Goal: Task Accomplishment & Management: Manage account settings

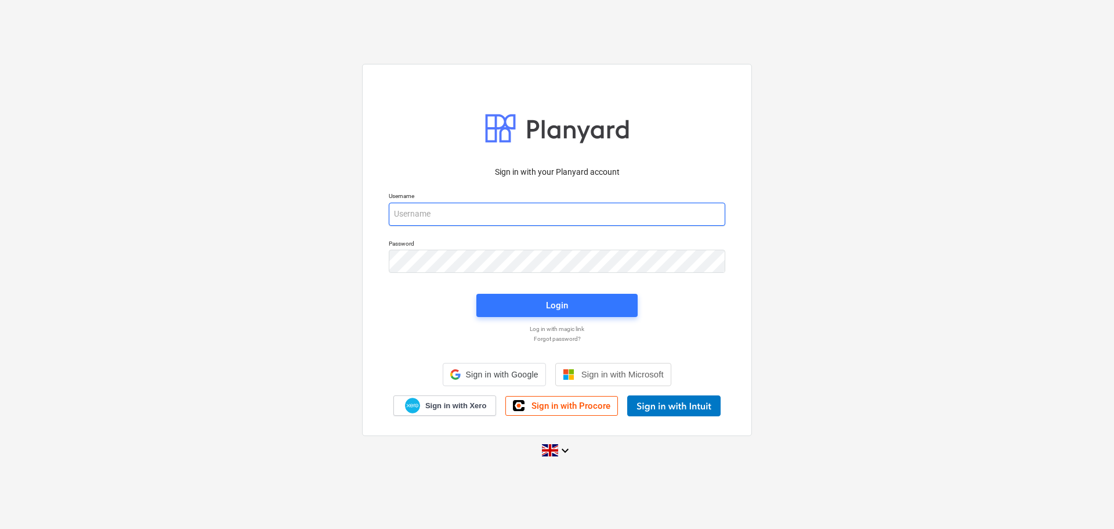
type input "[EMAIL_ADDRESS][DOMAIN_NAME]"
click at [455, 209] on input "[EMAIL_ADDRESS][DOMAIN_NAME]" at bounding box center [557, 213] width 336 height 23
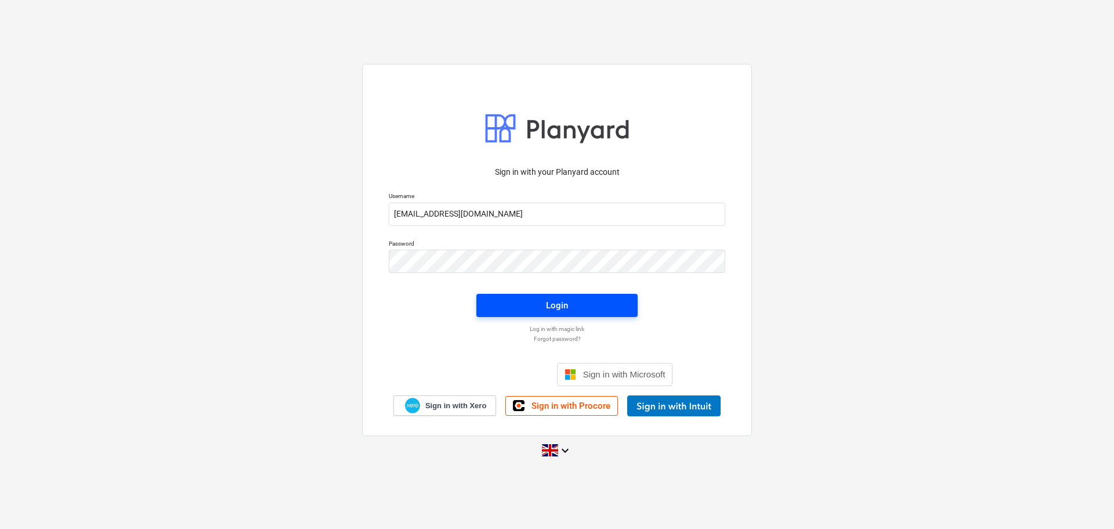
drag, startPoint x: 407, startPoint y: 318, endPoint x: 526, endPoint y: 316, distance: 119.0
click at [407, 318] on div "Sign in with your Planyard account Username [EMAIL_ADDRESS][DOMAIN_NAME] Passwo…" at bounding box center [557, 287] width 350 height 256
click at [539, 307] on span "Login" at bounding box center [556, 305] width 133 height 15
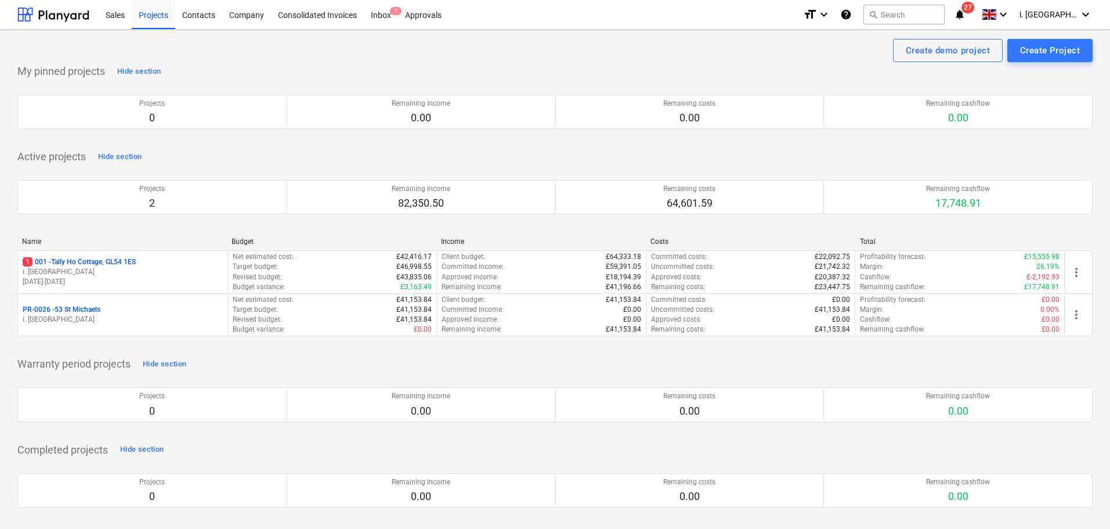
drag, startPoint x: 189, startPoint y: 50, endPoint x: 195, endPoint y: 49, distance: 5.9
click at [190, 50] on div "Create demo project Create Project" at bounding box center [554, 50] width 1075 height 23
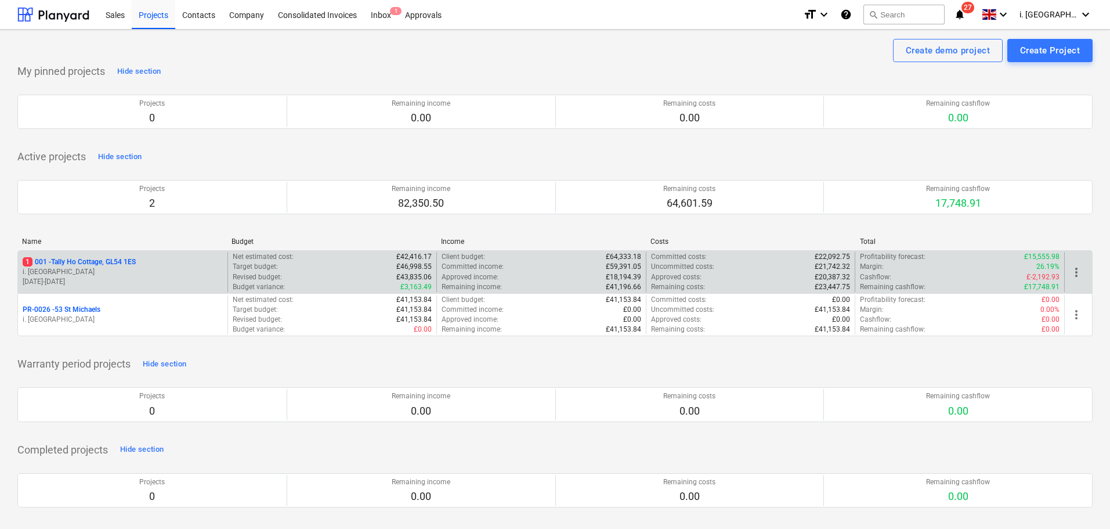
click at [81, 265] on p "1 001 - Tally Ho Cottage, GL54 1ES" at bounding box center [79, 262] width 113 height 10
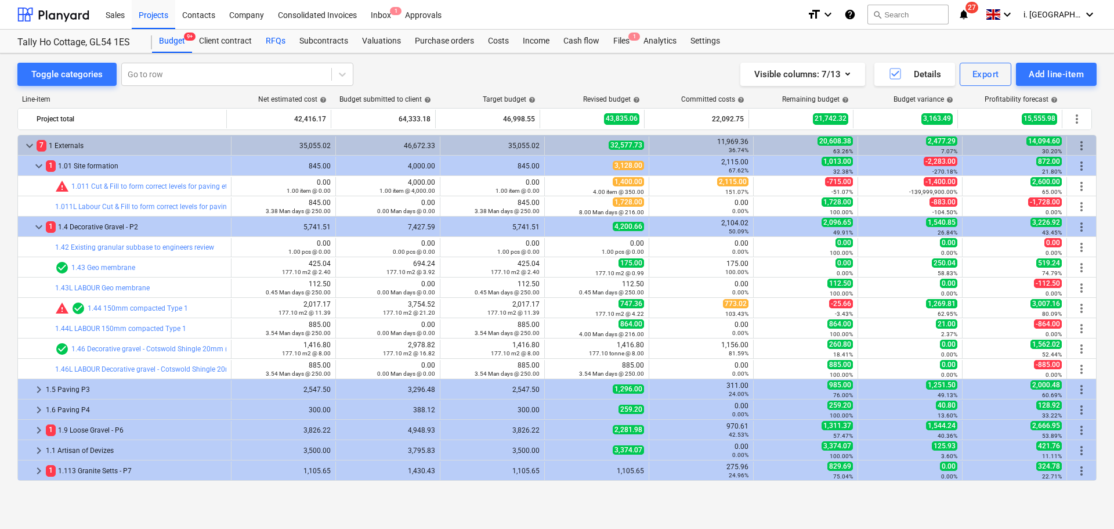
click at [275, 34] on div "RFQs" at bounding box center [276, 41] width 34 height 23
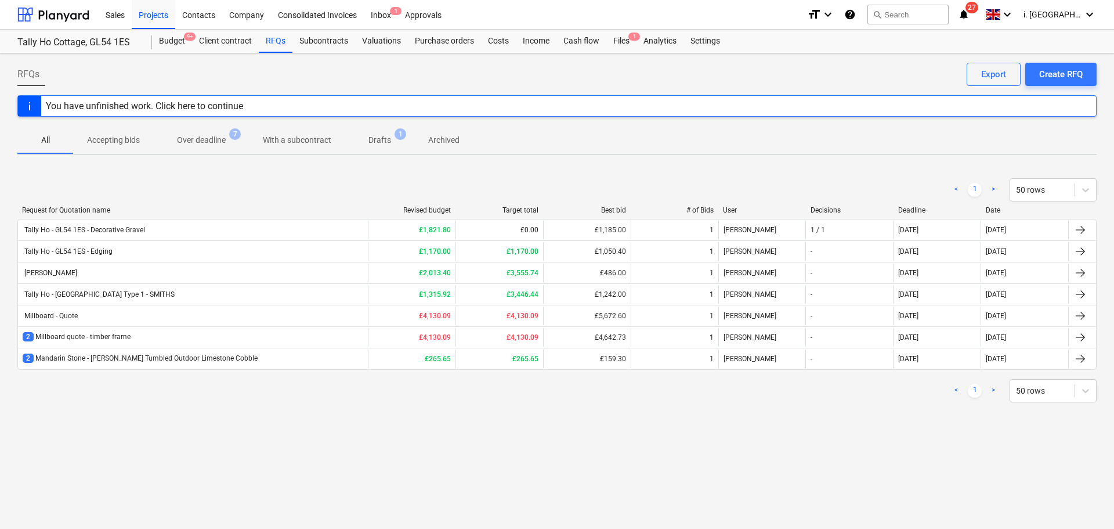
click at [969, 16] on icon "notifications" at bounding box center [964, 15] width 12 height 14
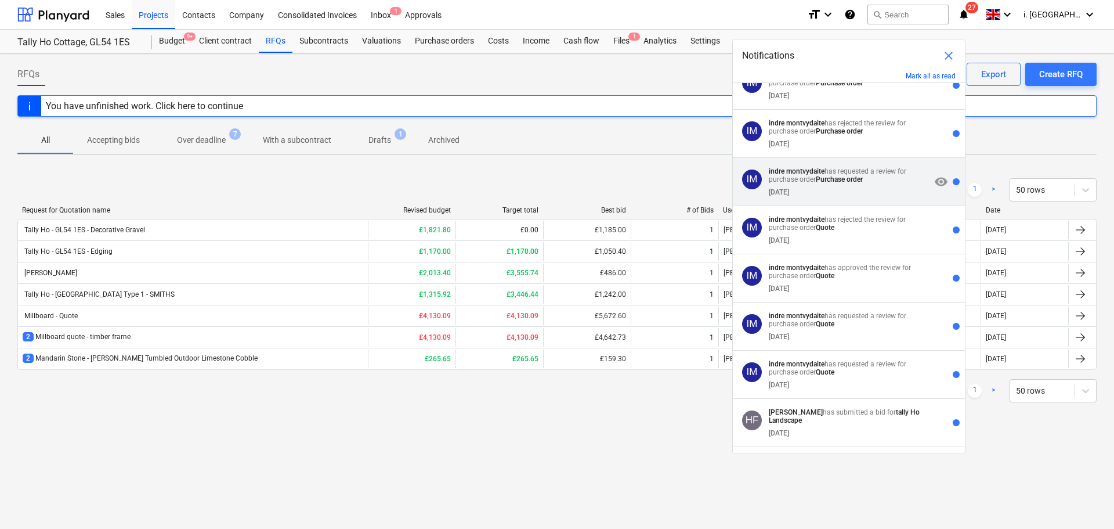
scroll to position [365, 0]
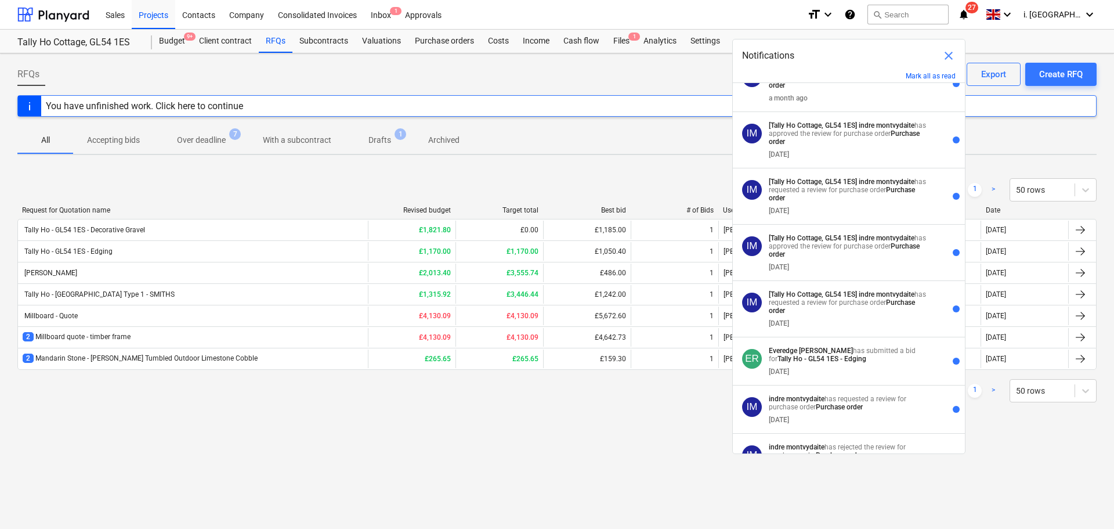
click at [1034, 132] on div "All Accepting bids Over deadline 7 With a subcontract Drafts 1 Archived" at bounding box center [556, 140] width 1079 height 28
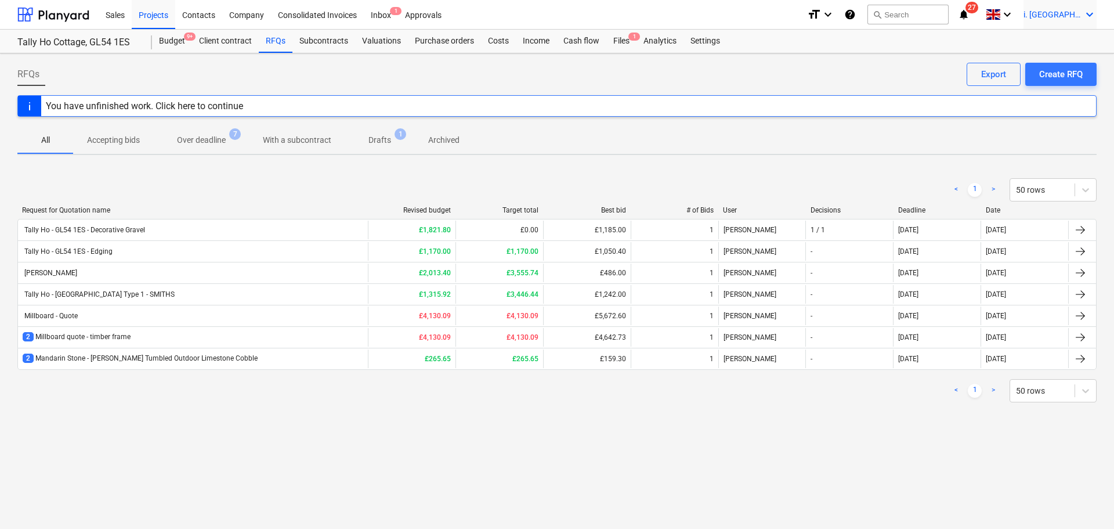
click at [1044, 13] on span "i. [GEOGRAPHIC_DATA]" at bounding box center [1052, 14] width 58 height 9
click at [1044, 13] on div at bounding box center [557, 264] width 1114 height 529
click at [1009, 14] on icon "keyboard_arrow_down" at bounding box center [1007, 15] width 14 height 14
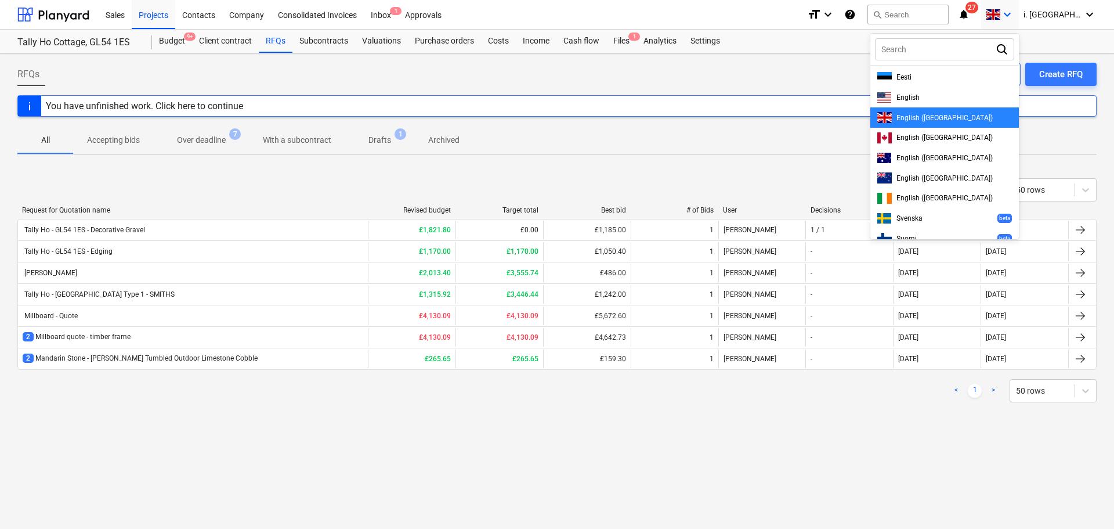
click at [1009, 14] on div at bounding box center [557, 264] width 1114 height 529
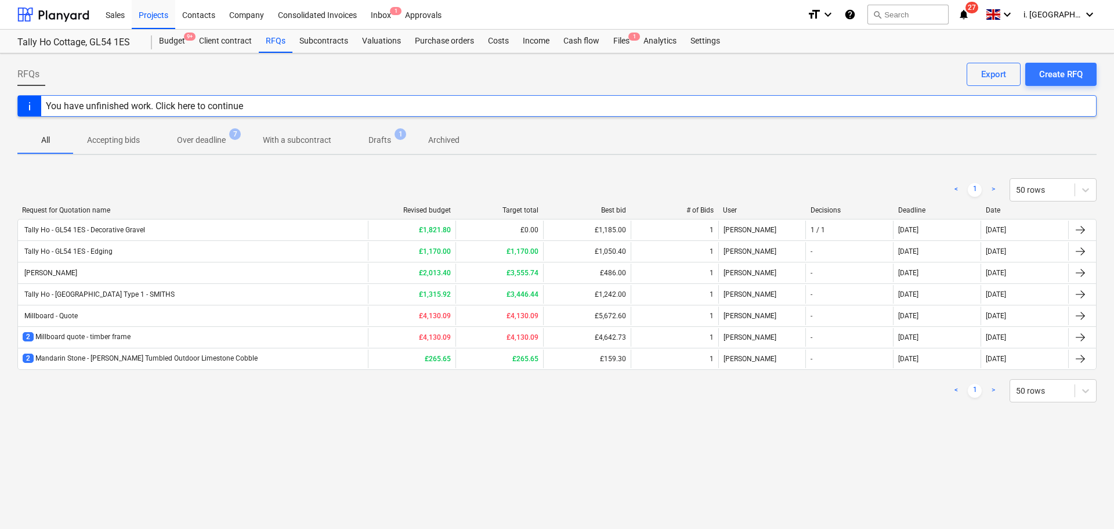
click at [969, 9] on icon "notifications" at bounding box center [964, 15] width 12 height 14
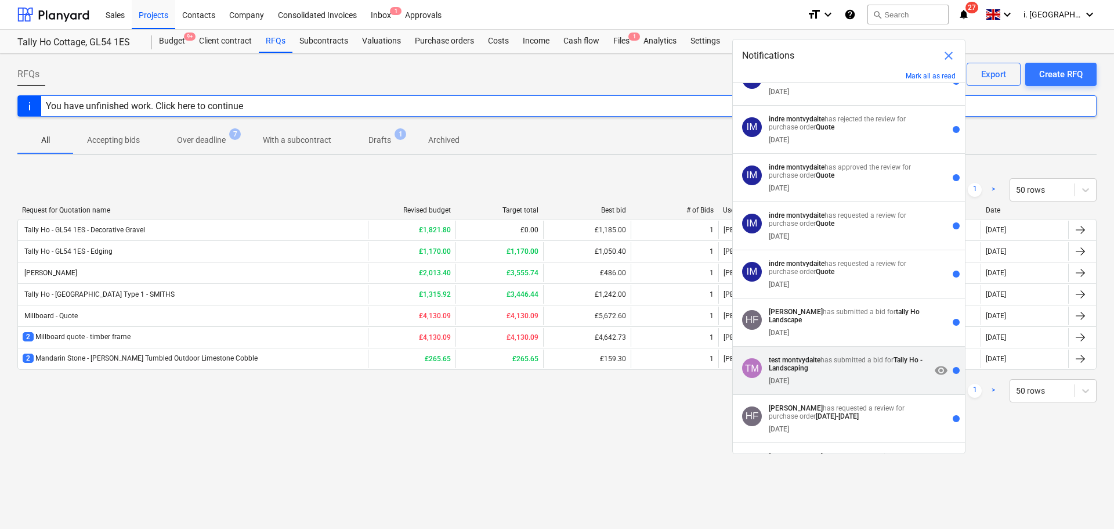
scroll to position [1012, 0]
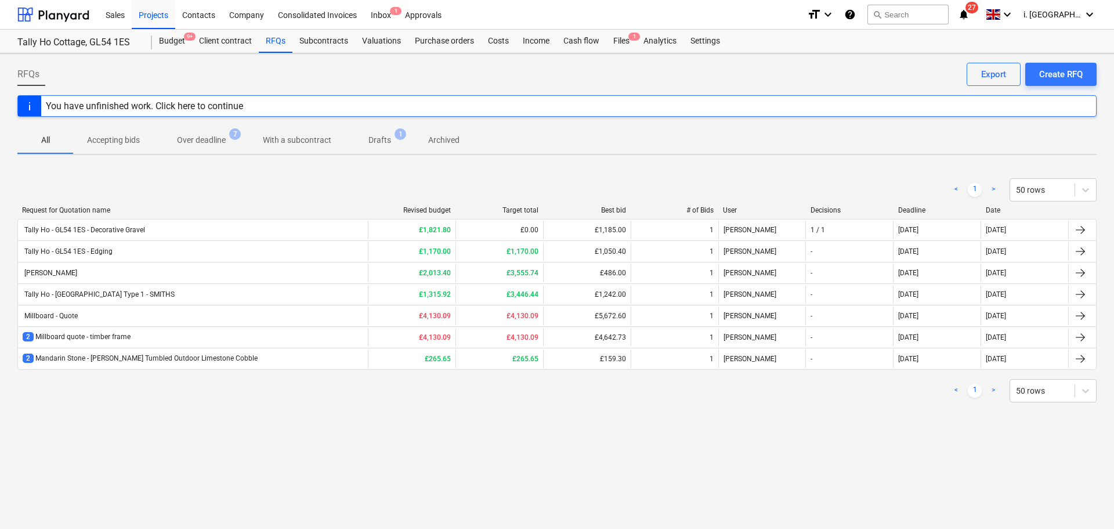
click at [856, 15] on icon "help" at bounding box center [850, 15] width 12 height 14
click at [436, 472] on div "RFQs Create RFQ Export You have unfinished work. Click here to continue All Acc…" at bounding box center [557, 290] width 1114 height 475
click at [392, 10] on span "1" at bounding box center [396, 11] width 12 height 8
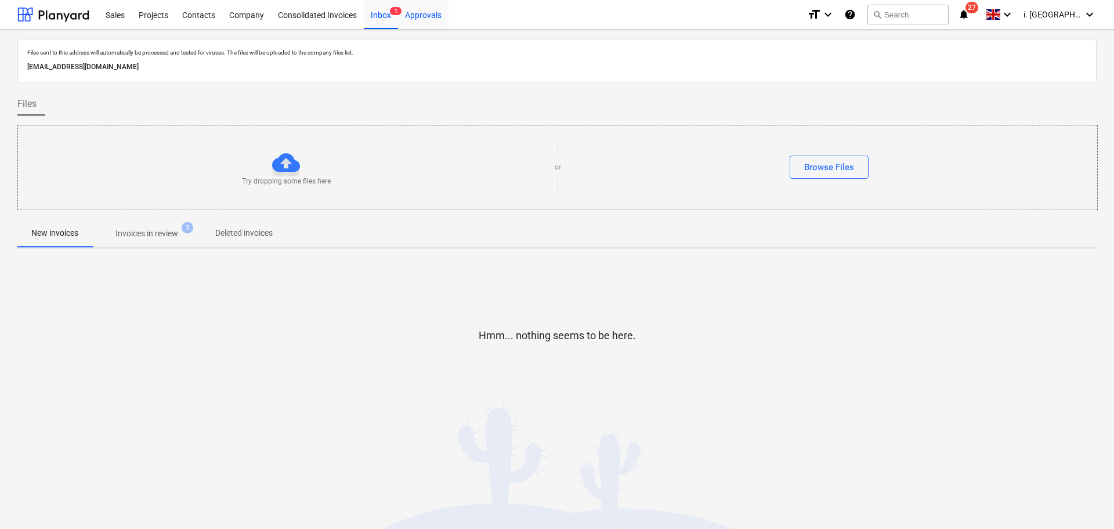
click at [424, 9] on div "Approvals" at bounding box center [423, 14] width 50 height 30
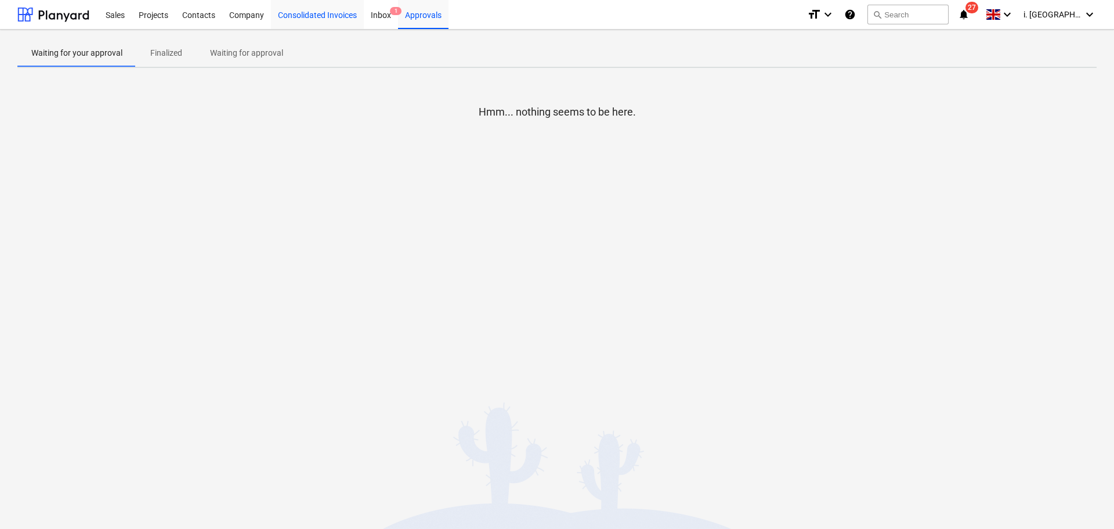
drag, startPoint x: 336, startPoint y: 9, endPoint x: 304, endPoint y: 9, distance: 32.5
click at [335, 9] on div "Consolidated Invoices" at bounding box center [317, 14] width 93 height 30
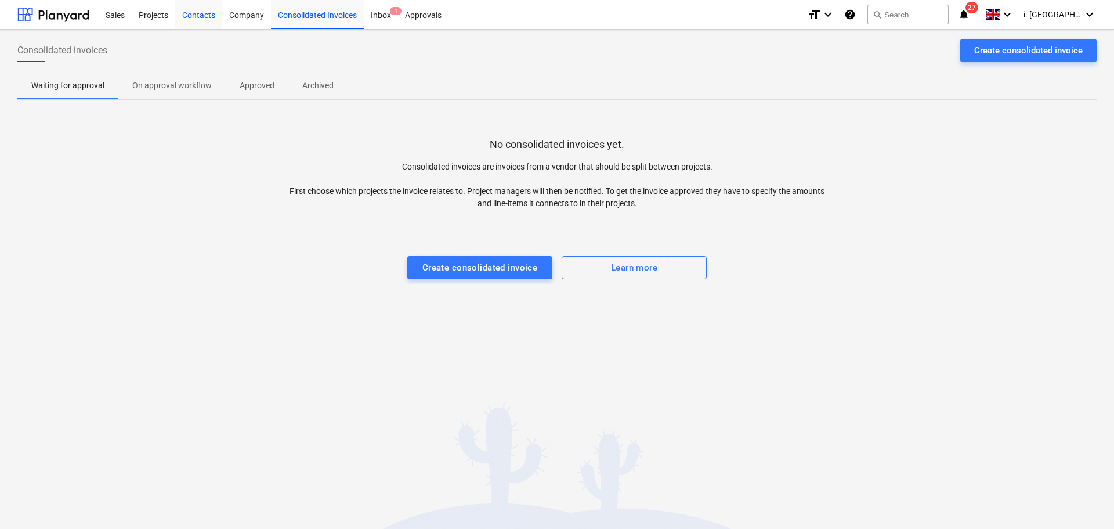
click at [218, 11] on div "Contacts" at bounding box center [198, 14] width 47 height 30
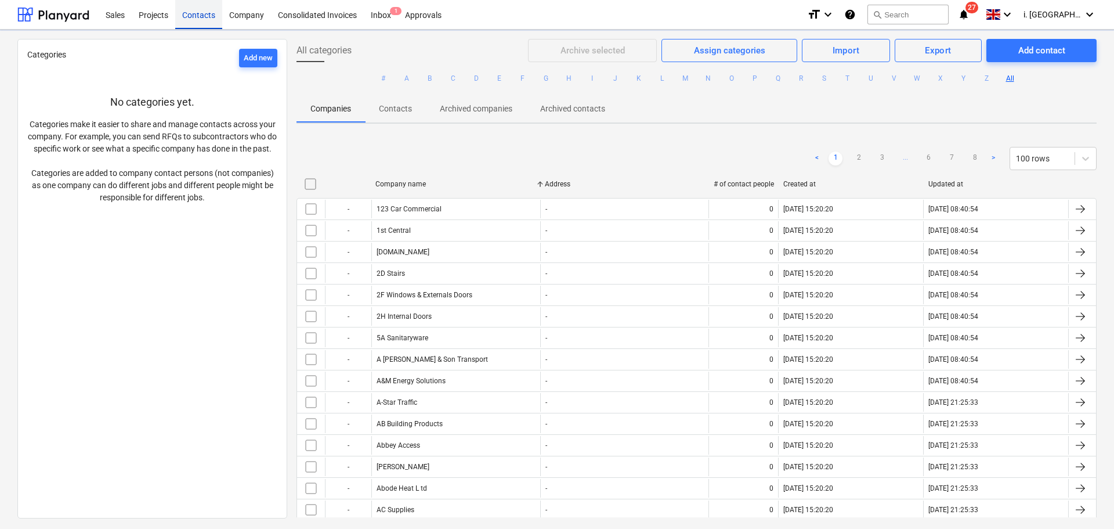
click at [195, 12] on div "Contacts" at bounding box center [198, 14] width 47 height 30
click at [168, 12] on div "Projects" at bounding box center [154, 14] width 44 height 30
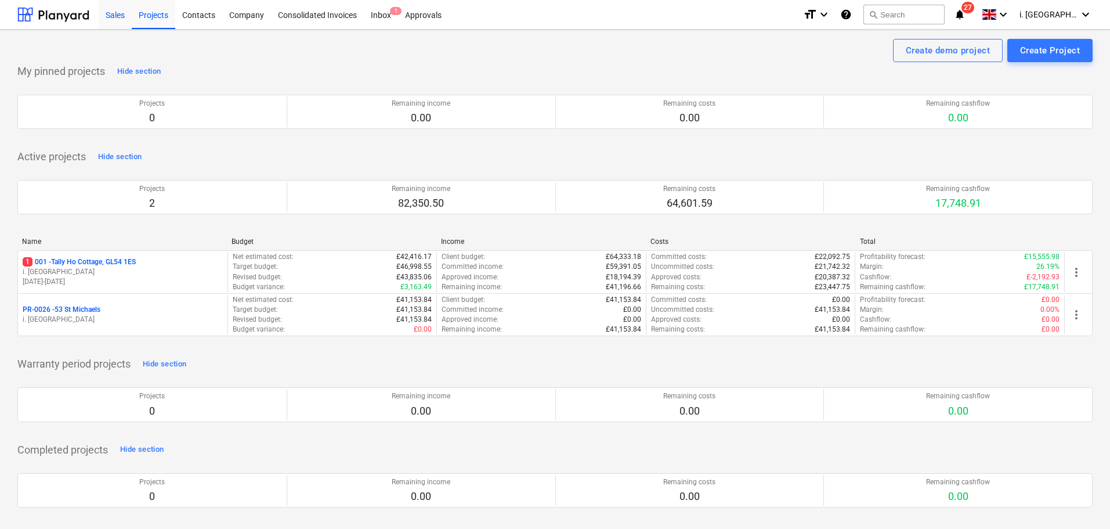
click at [119, 13] on div "Sales" at bounding box center [115, 14] width 33 height 30
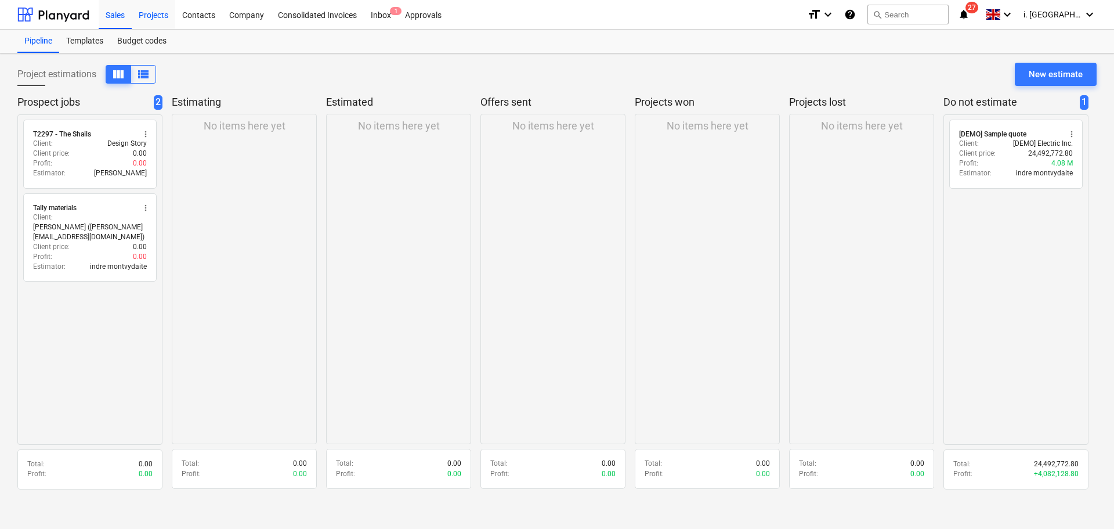
click at [158, 17] on div "Projects" at bounding box center [154, 14] width 44 height 30
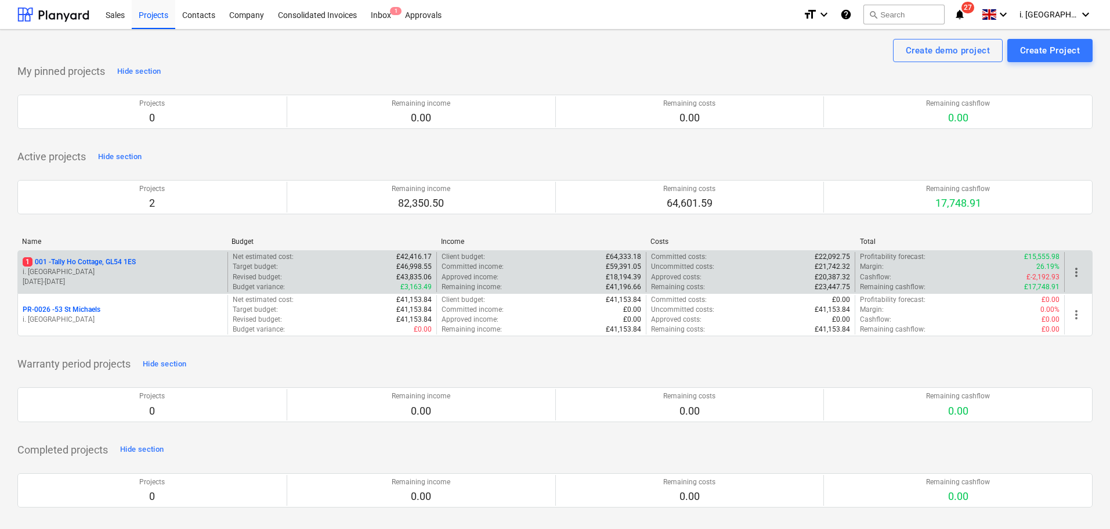
click at [122, 265] on p "1 001 - Tally Ho Cottage, GL54 1ES" at bounding box center [79, 262] width 113 height 10
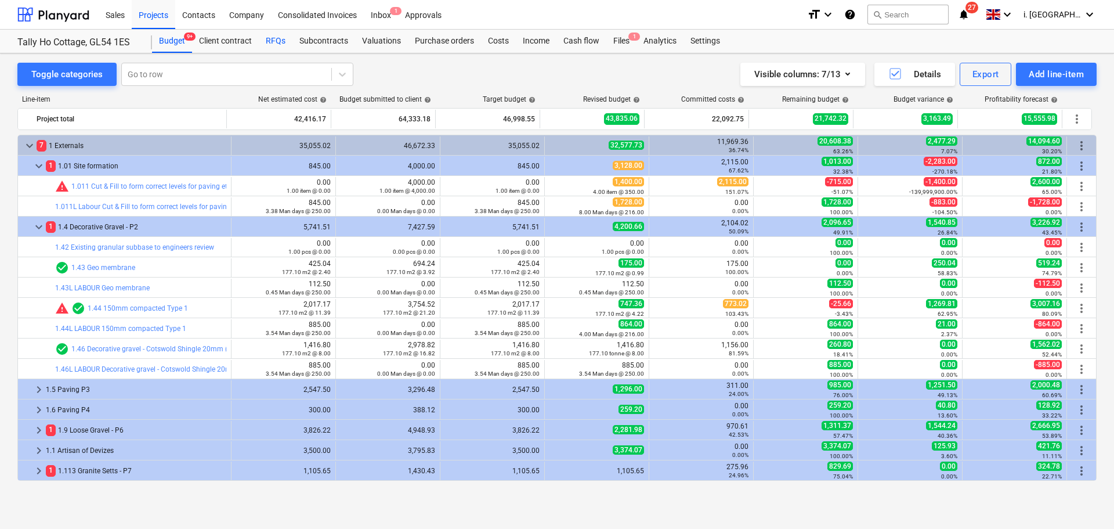
click at [279, 41] on div "RFQs" at bounding box center [276, 41] width 34 height 23
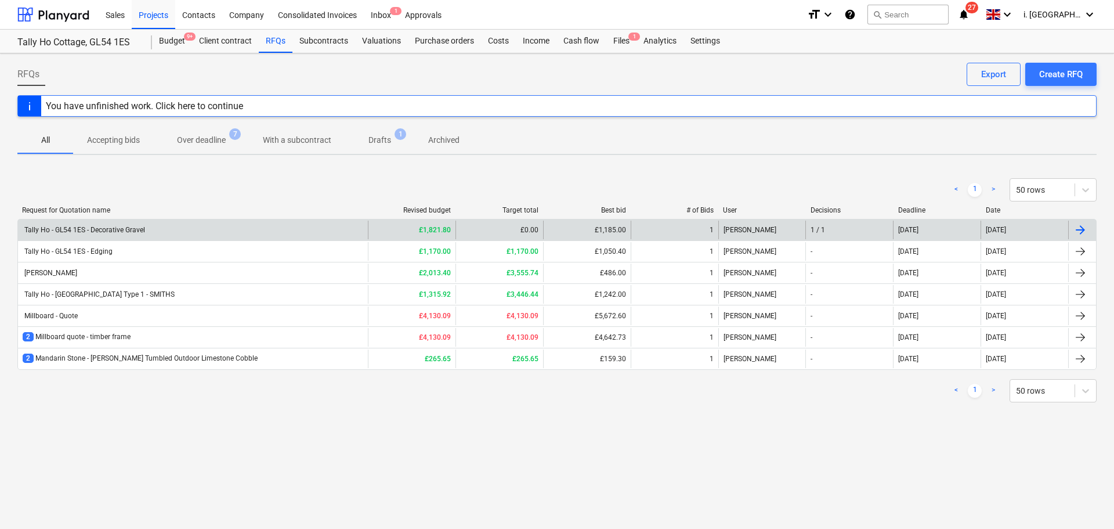
click at [104, 233] on div "Tally Ho - GL54 1ES - Decorative Gravel" at bounding box center [84, 230] width 122 height 8
click at [115, 234] on div "Tally Ho - GL54 1ES - Decorative Gravel" at bounding box center [193, 229] width 350 height 19
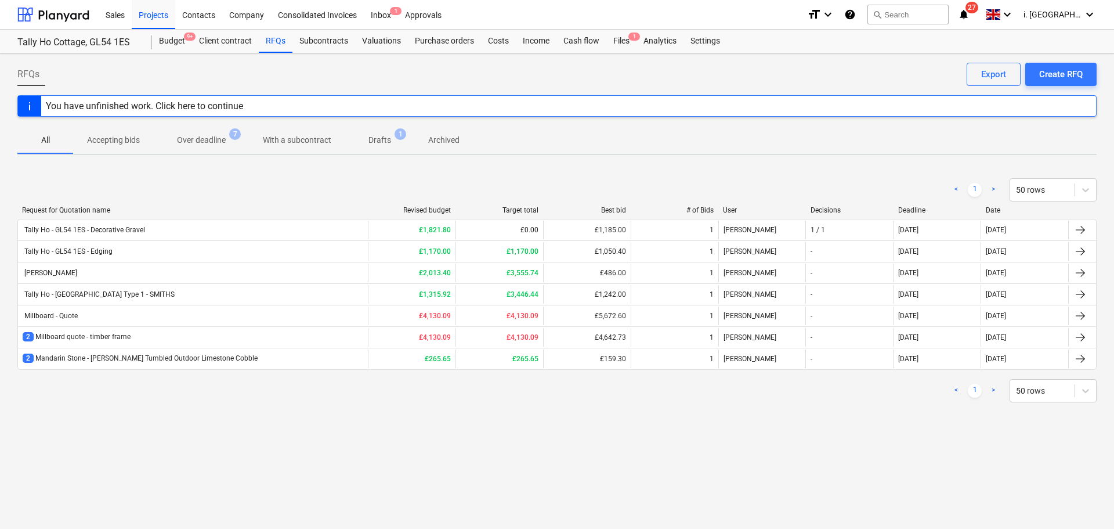
click at [91, 132] on span "Accepting bids" at bounding box center [113, 140] width 81 height 19
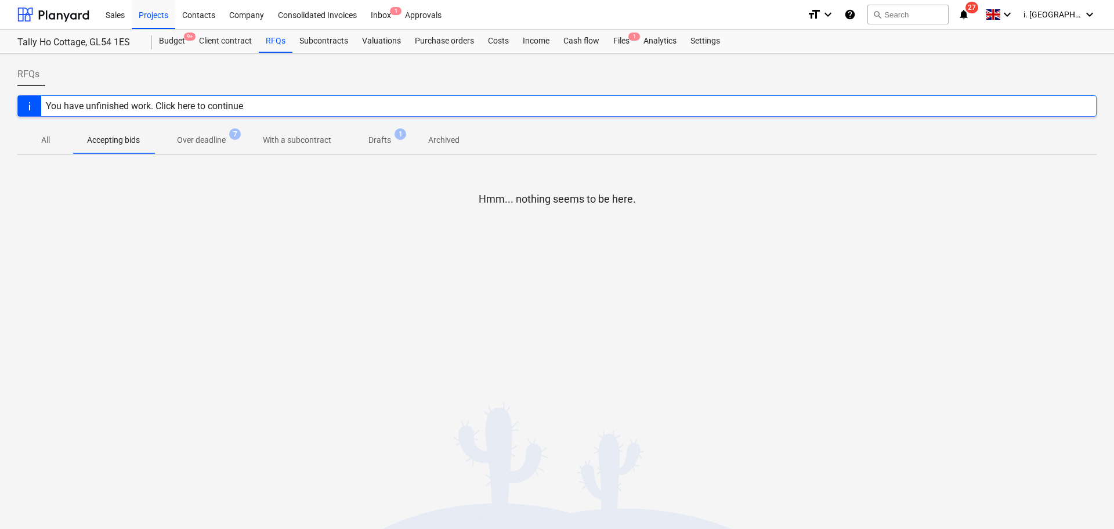
click at [205, 137] on p "Over deadline" at bounding box center [201, 140] width 49 height 12
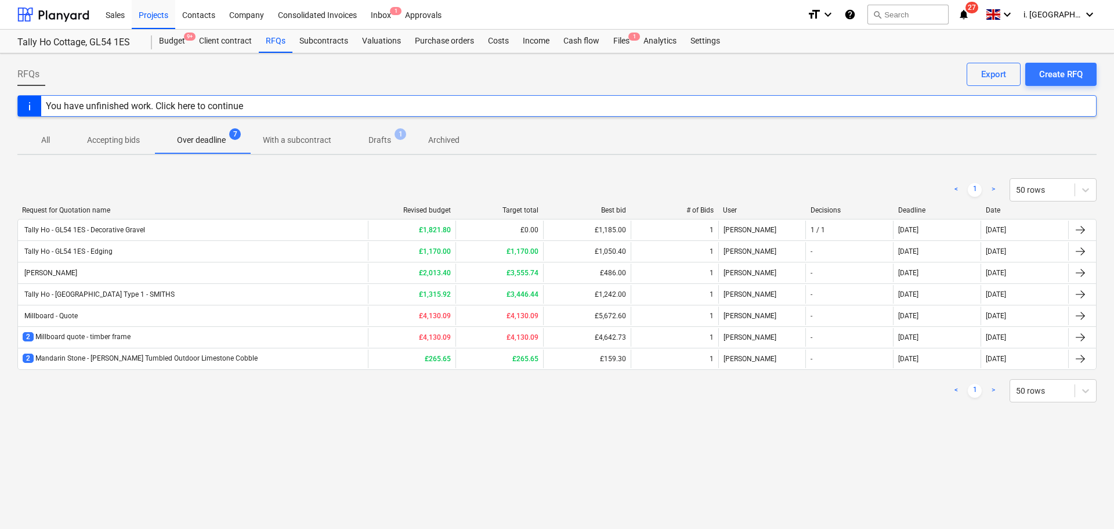
click at [286, 137] on p "With a subcontract" at bounding box center [297, 140] width 68 height 12
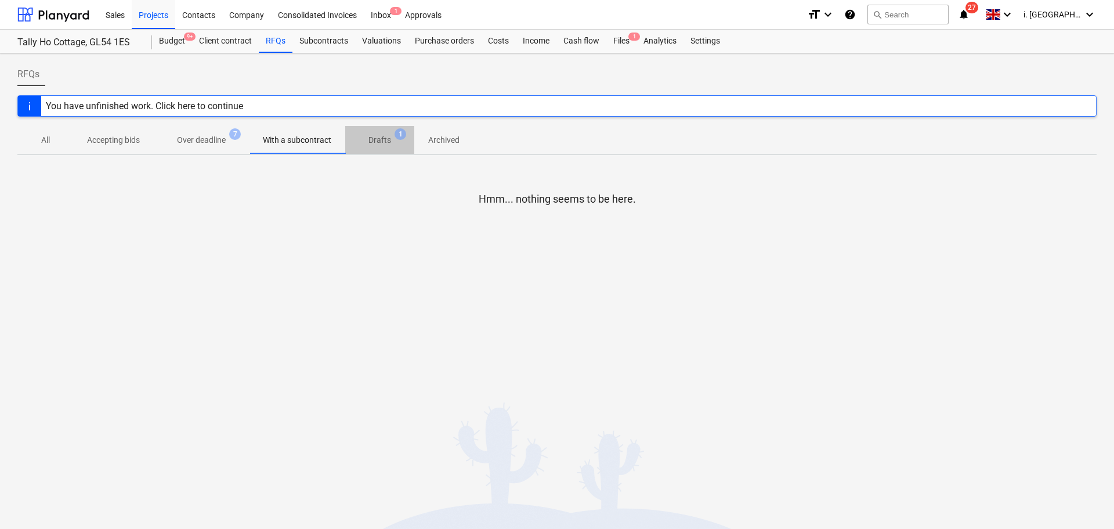
click at [378, 140] on p "Drafts" at bounding box center [379, 140] width 23 height 12
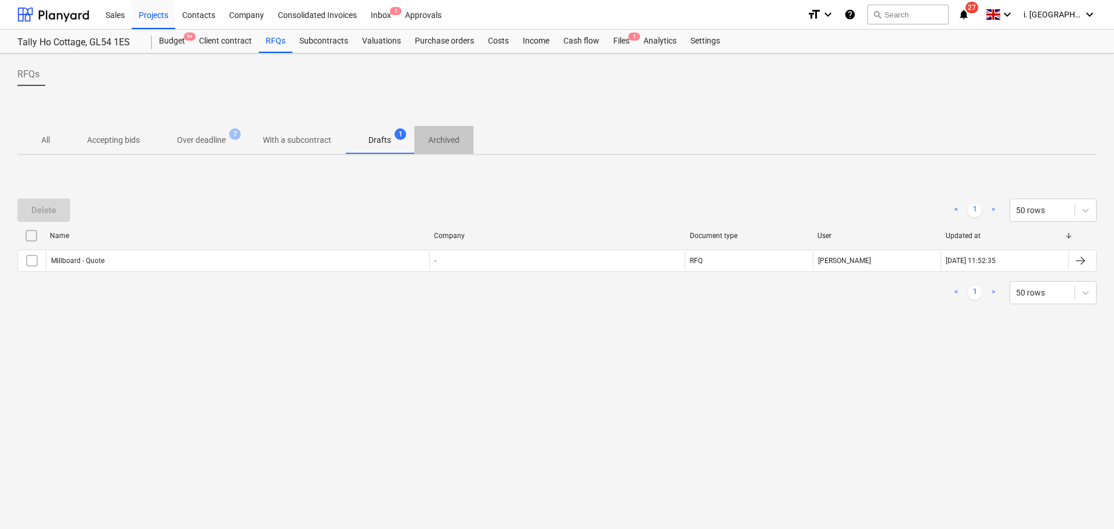
click at [452, 140] on p "Archived" at bounding box center [443, 140] width 31 height 12
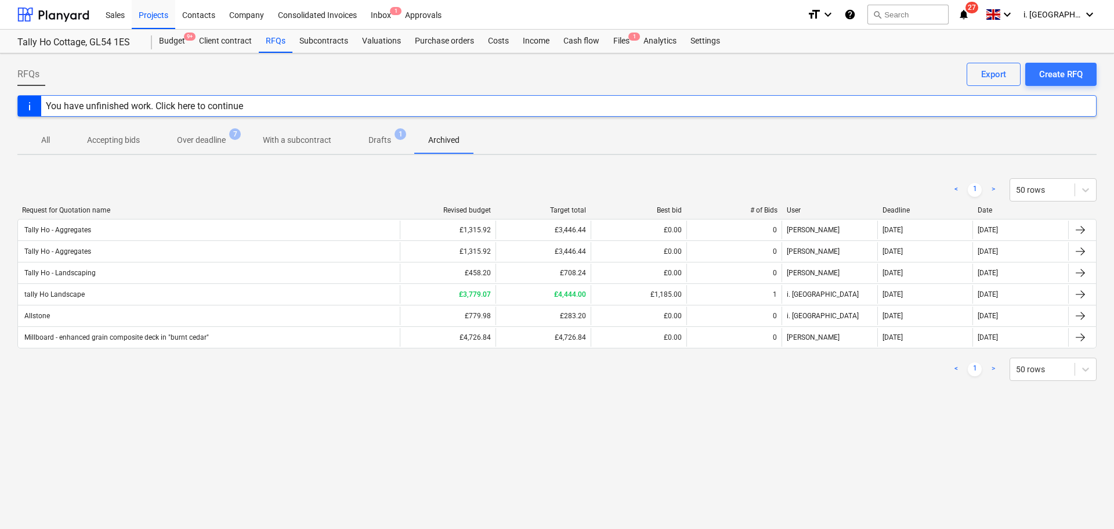
click at [49, 141] on p "All" at bounding box center [45, 140] width 28 height 12
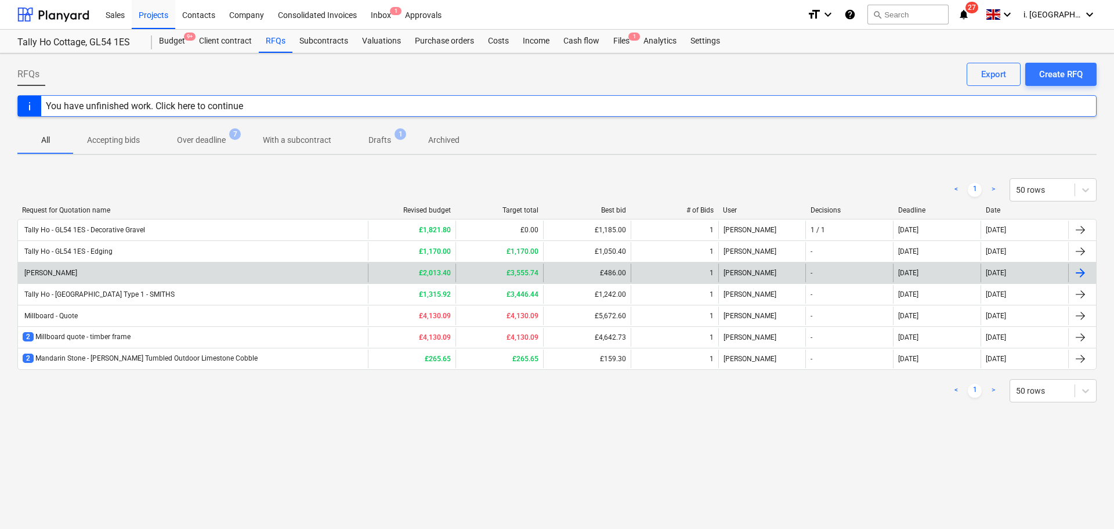
click at [78, 281] on div "[PERSON_NAME]" at bounding box center [193, 272] width 350 height 19
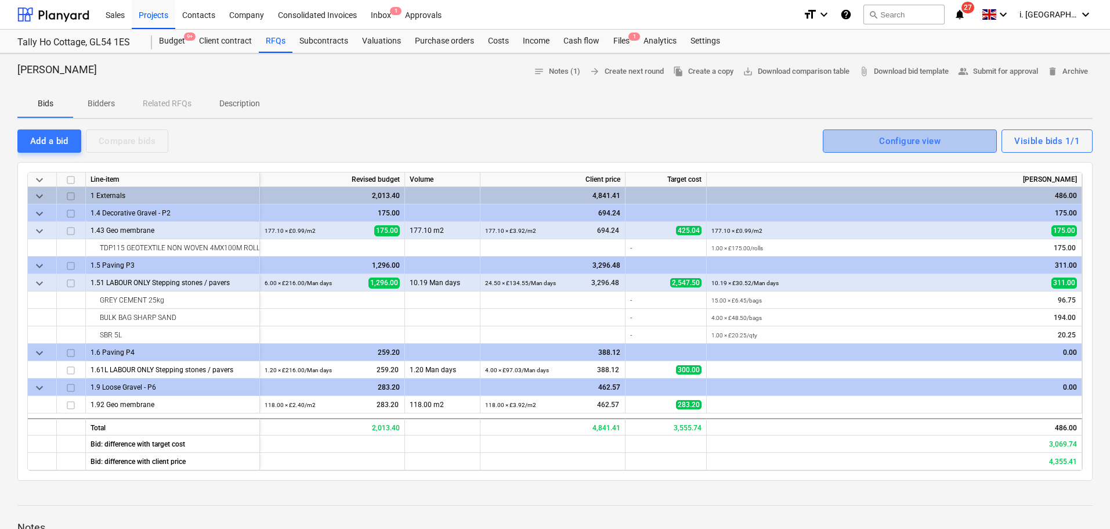
click at [913, 134] on div "Configure view" at bounding box center [909, 140] width 61 height 15
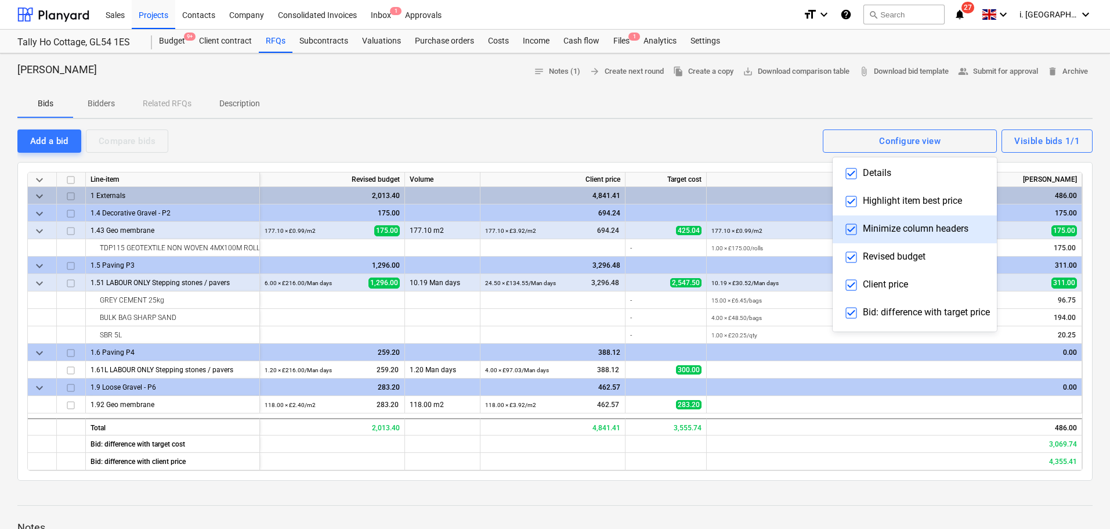
click at [844, 230] on input "checkbox" at bounding box center [851, 229] width 19 height 19
checkbox input "false"
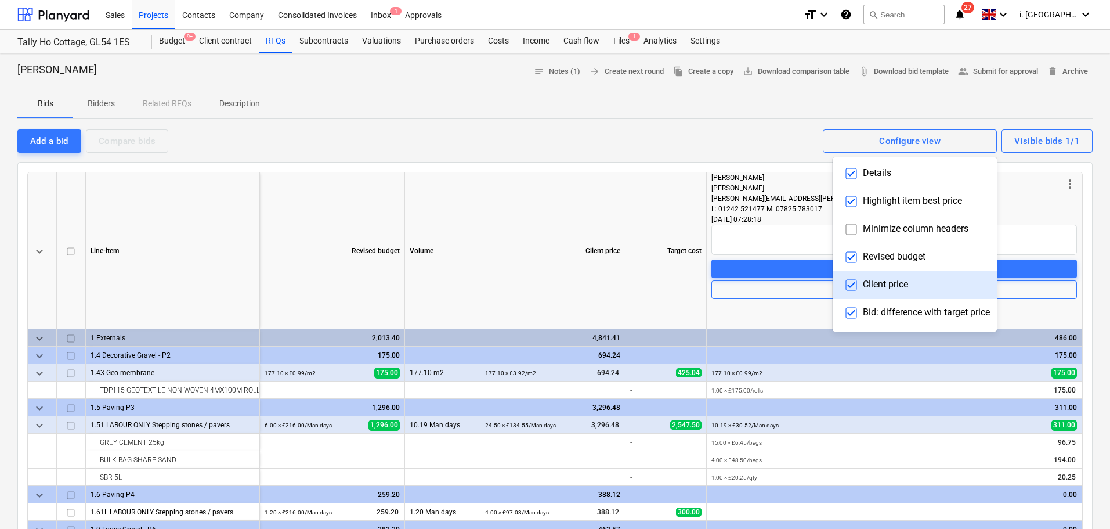
click at [648, 117] on div at bounding box center [555, 264] width 1110 height 529
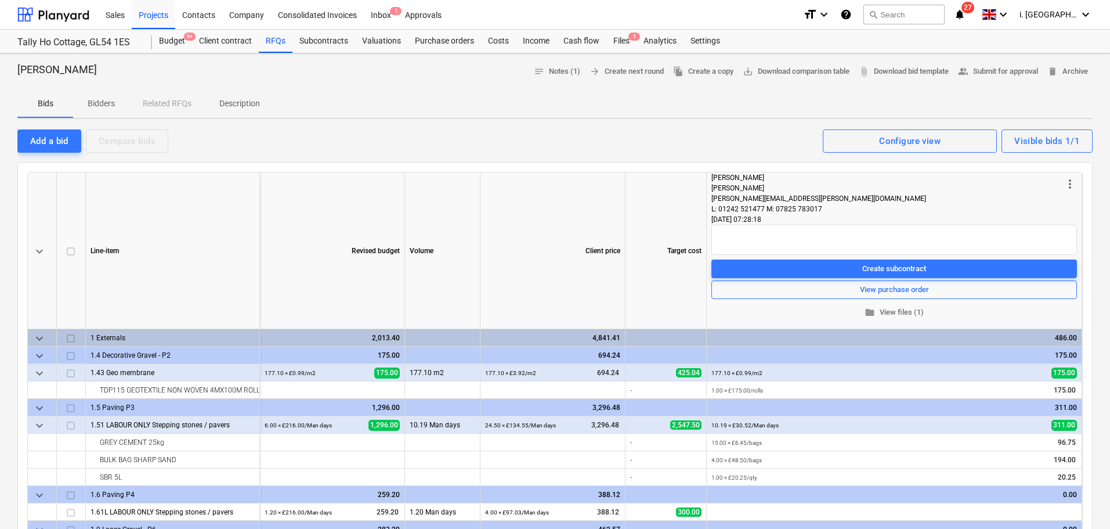
drag, startPoint x: 512, startPoint y: 132, endPoint x: 430, endPoint y: 124, distance: 82.2
click at [512, 132] on div "Add a bid Compare bids Visible bids 1/1 Configure view" at bounding box center [554, 140] width 1075 height 24
click at [123, 15] on div "Sales" at bounding box center [115, 14] width 33 height 30
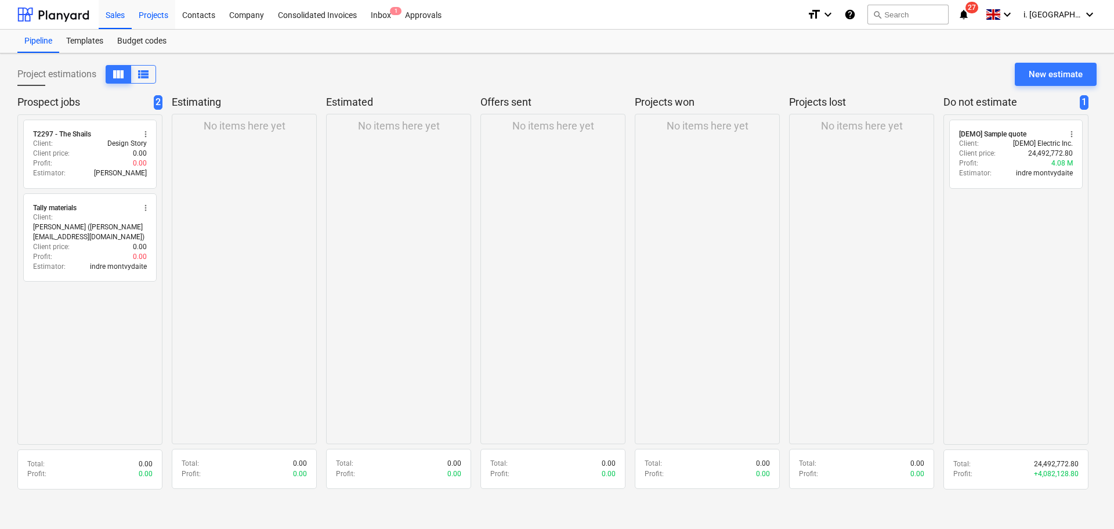
click at [154, 16] on div "Projects" at bounding box center [154, 14] width 44 height 30
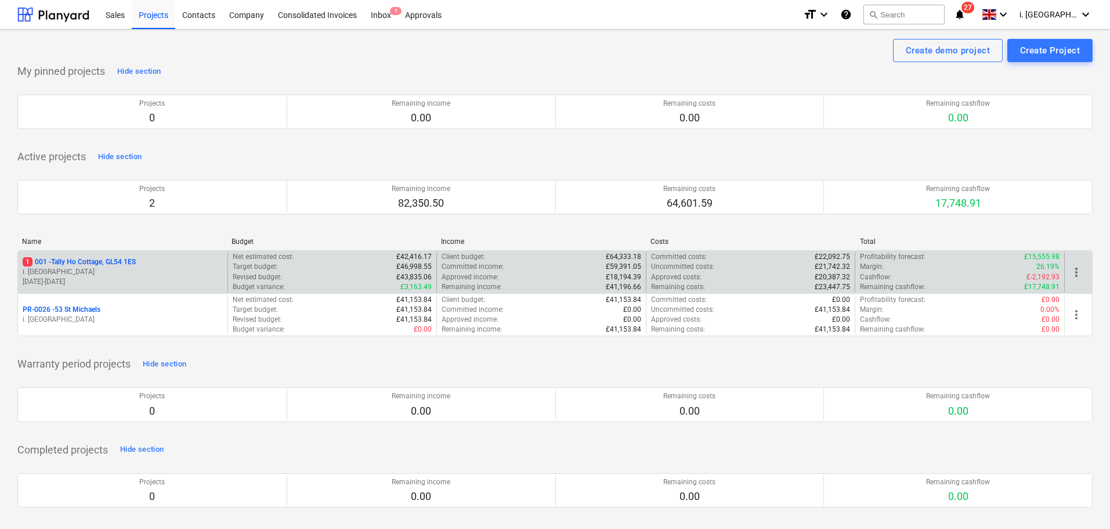
click at [117, 259] on p "1 001 - Tally Ho Cottage, GL54 1ES" at bounding box center [79, 262] width 113 height 10
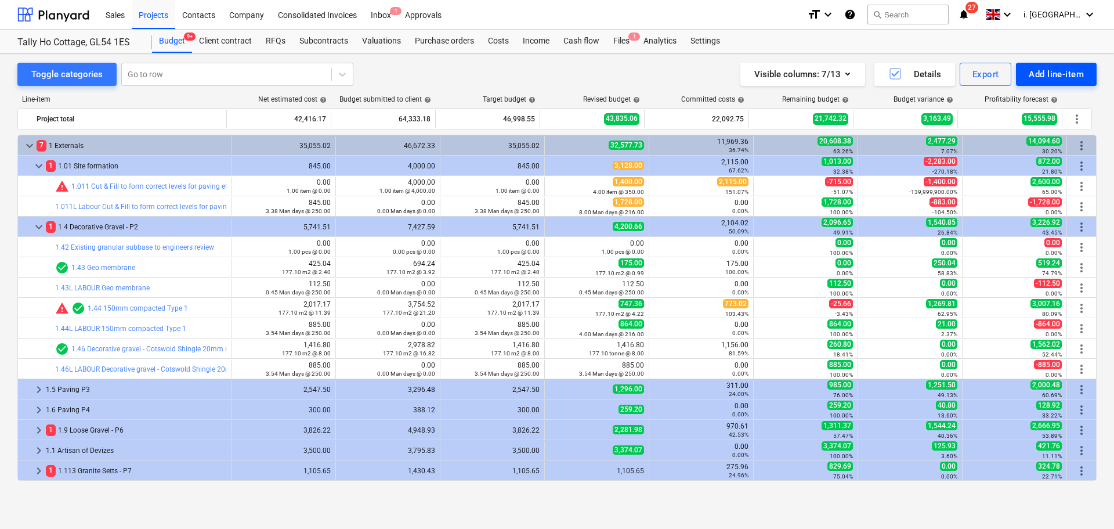
click at [1063, 79] on div "Add line-item" at bounding box center [1056, 74] width 55 height 15
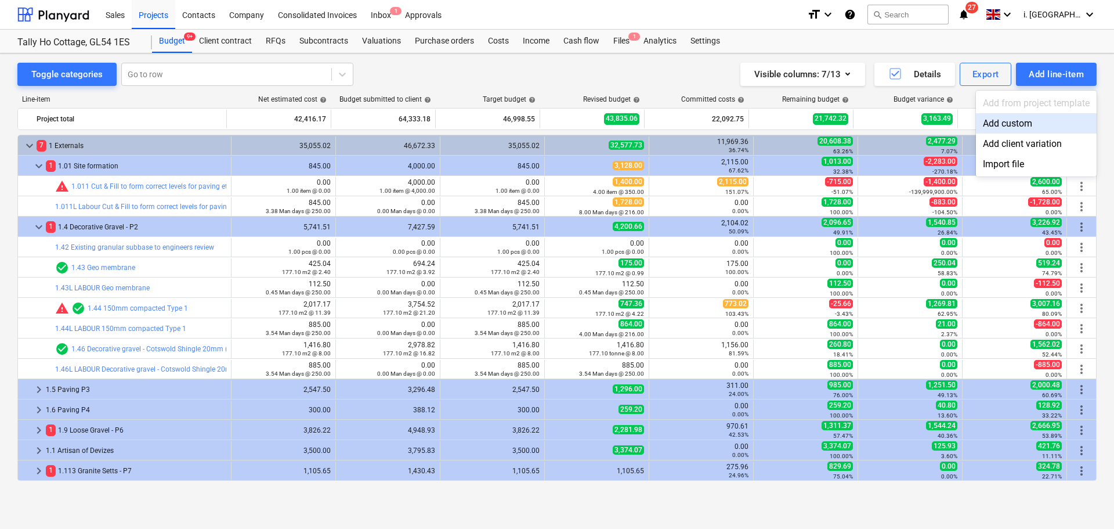
drag, startPoint x: 1038, startPoint y: 129, endPoint x: 451, endPoint y: 31, distance: 595.8
click at [1016, 63] on div "Add line-item Search Add from project template Add custom Add client variation …" at bounding box center [1056, 74] width 81 height 23
click at [112, 14] on div at bounding box center [557, 264] width 1114 height 529
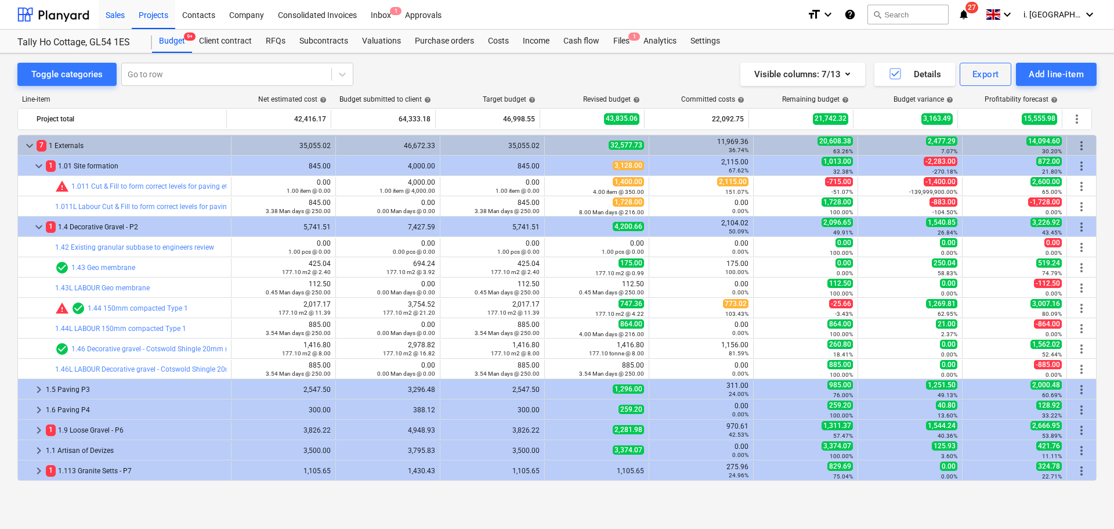
click at [113, 14] on div "Sales" at bounding box center [115, 14] width 33 height 30
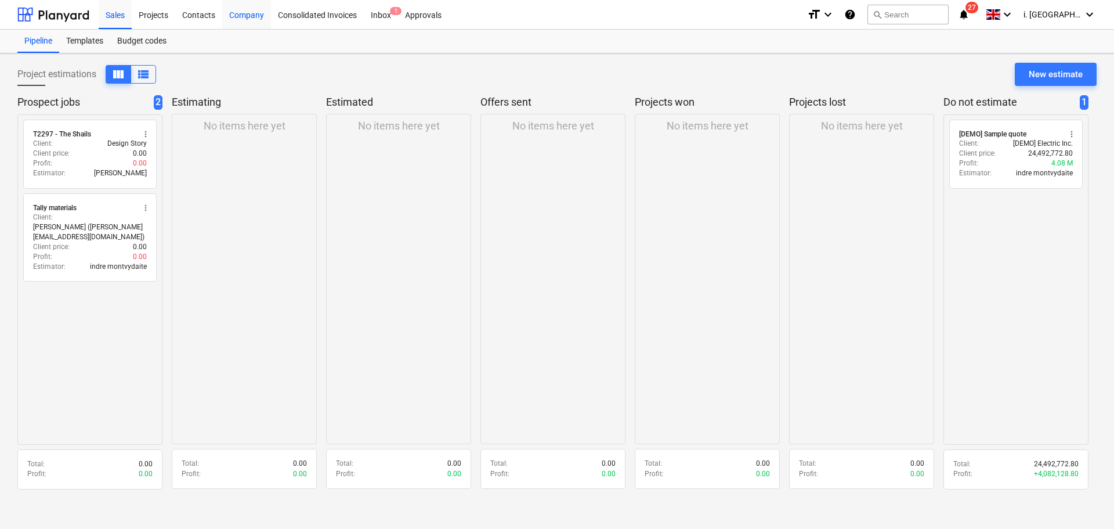
click at [240, 2] on div "Company" at bounding box center [246, 14] width 49 height 30
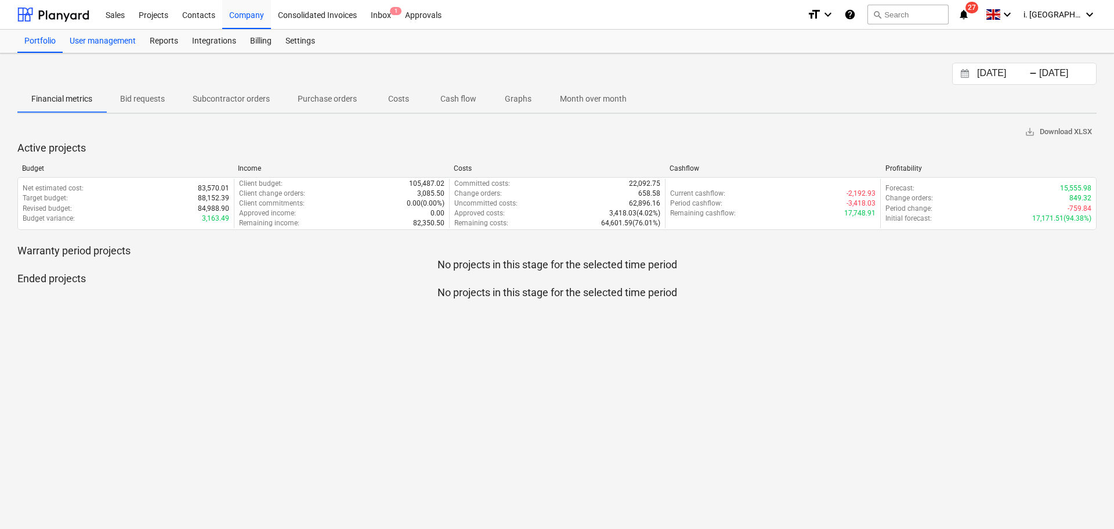
click at [98, 37] on div "User management" at bounding box center [103, 41] width 80 height 23
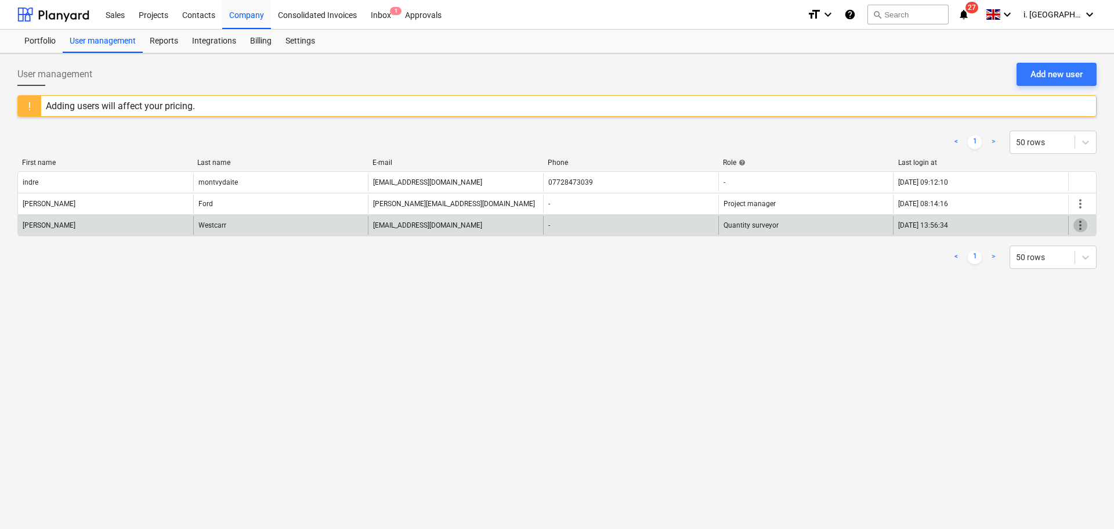
click at [1077, 220] on span "more_vert" at bounding box center [1080, 225] width 14 height 14
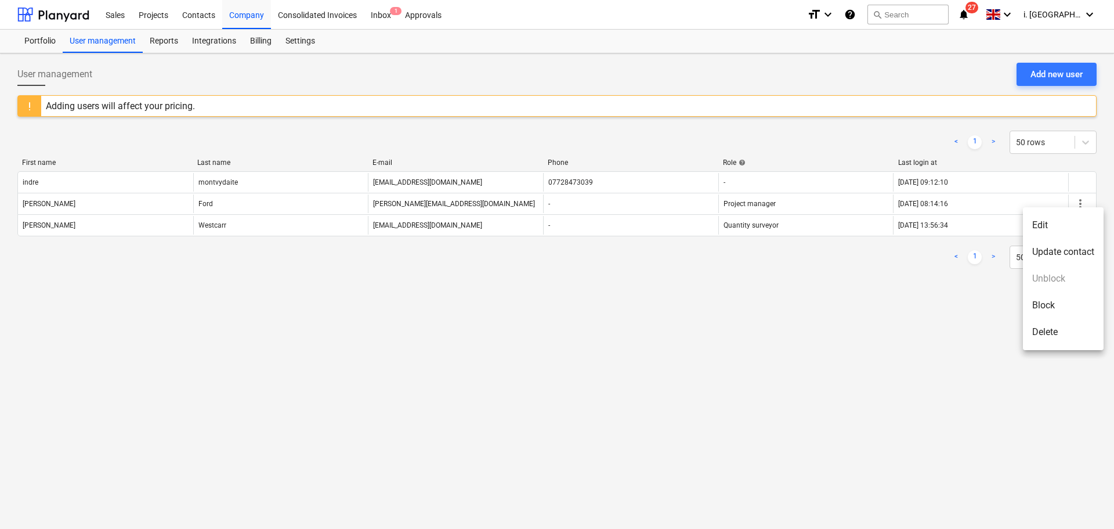
click at [1053, 219] on li "Edit" at bounding box center [1063, 225] width 81 height 27
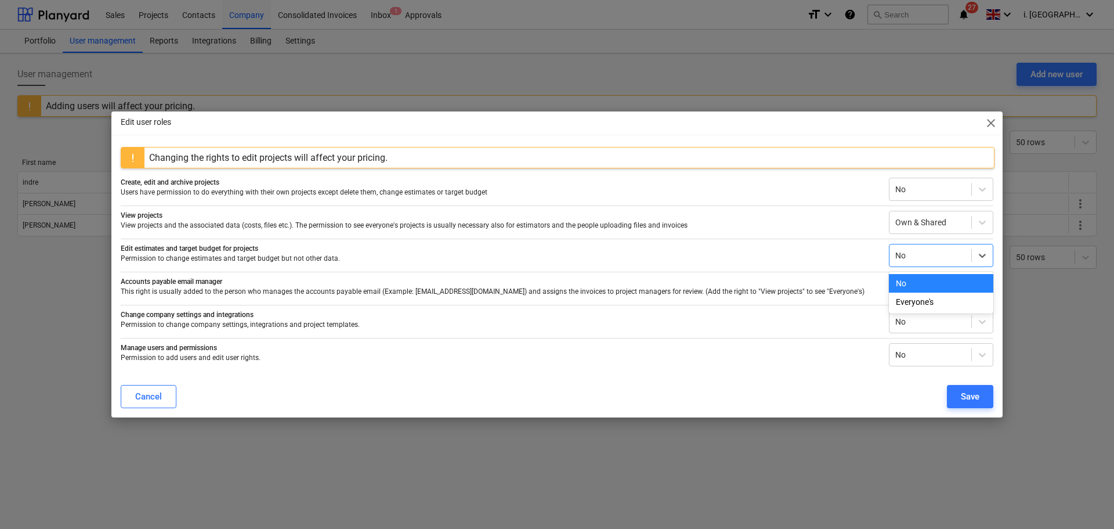
click at [949, 258] on div at bounding box center [930, 255] width 70 height 12
click at [148, 396] on div "Cancel" at bounding box center [148, 396] width 27 height 15
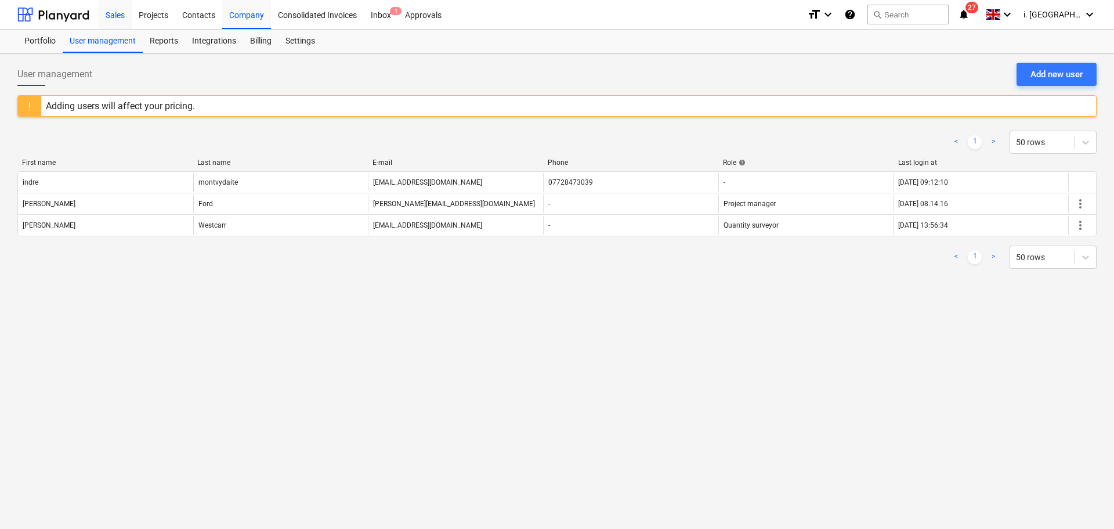
click at [111, 15] on div "Sales" at bounding box center [115, 14] width 33 height 30
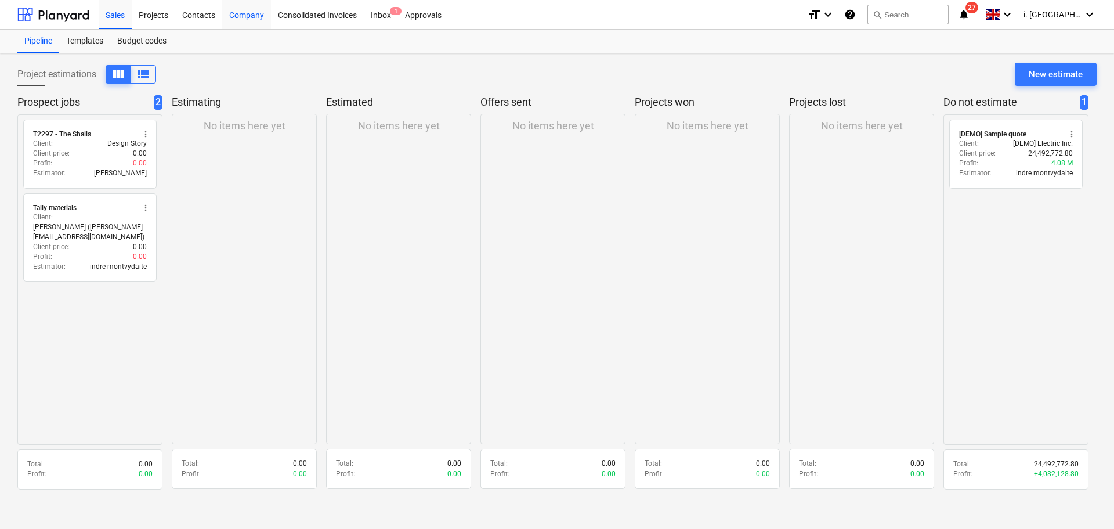
drag, startPoint x: 244, startPoint y: 20, endPoint x: 244, endPoint y: 27, distance: 6.4
click at [244, 20] on div "Company" at bounding box center [246, 14] width 49 height 30
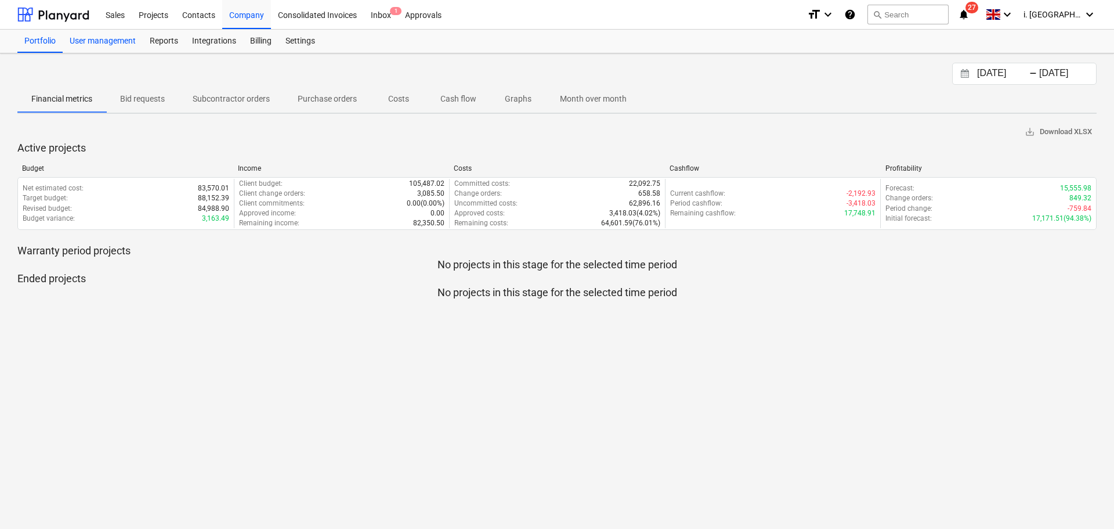
click at [99, 41] on div "User management" at bounding box center [103, 41] width 80 height 23
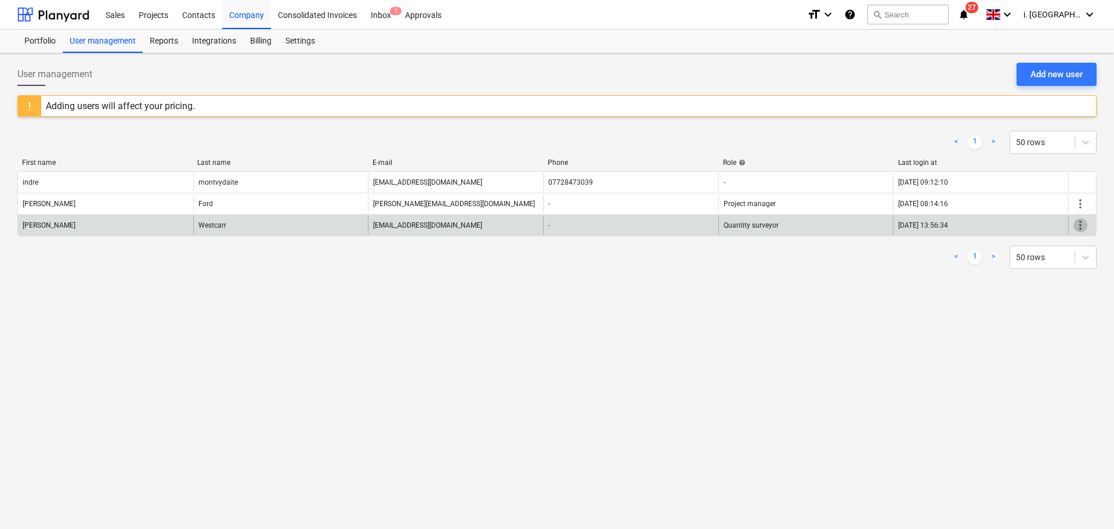
click at [1083, 223] on span "more_vert" at bounding box center [1080, 225] width 14 height 14
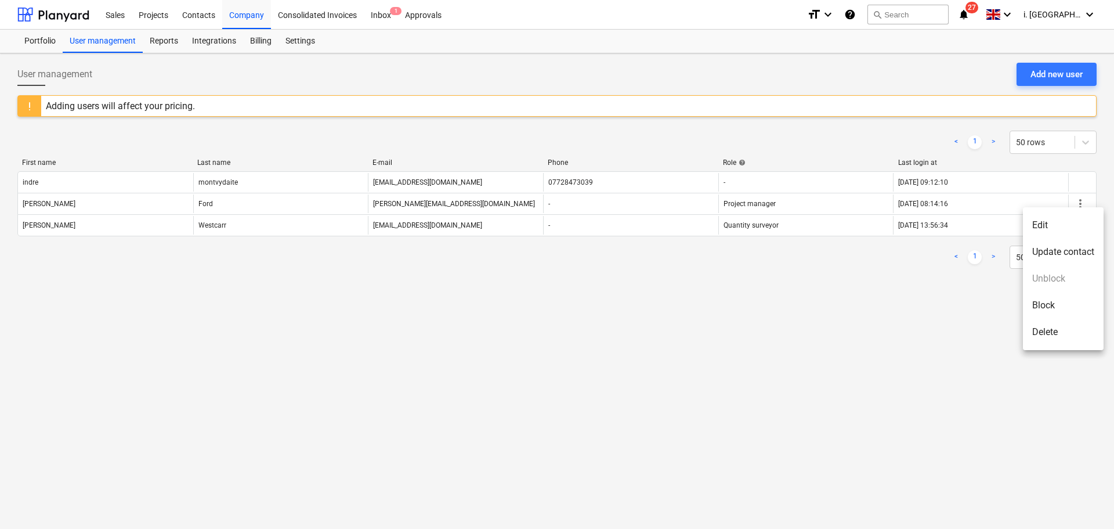
click at [1060, 227] on li "Edit" at bounding box center [1063, 225] width 81 height 27
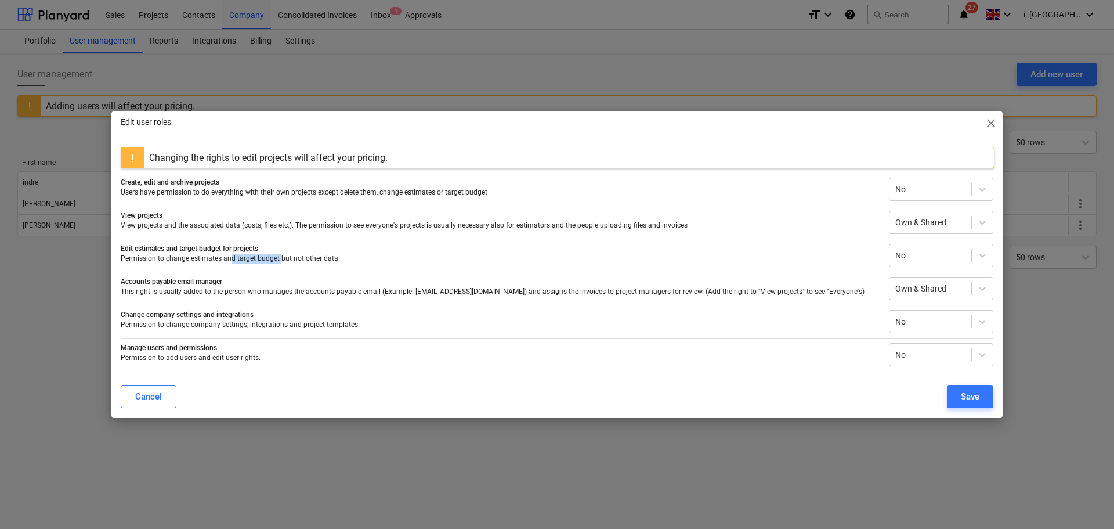
drag, startPoint x: 230, startPoint y: 256, endPoint x: 278, endPoint y: 256, distance: 48.7
click at [278, 256] on p "Permission to change estimates and target budget but not other data." at bounding box center [500, 259] width 759 height 10
drag, startPoint x: 115, startPoint y: 249, endPoint x: 338, endPoint y: 264, distance: 223.3
click at [338, 264] on div "Changing the rights to edit projects will affect your pricing. Create, edit and…" at bounding box center [556, 261] width 891 height 229
drag, startPoint x: 171, startPoint y: 182, endPoint x: 280, endPoint y: 183, distance: 108.5
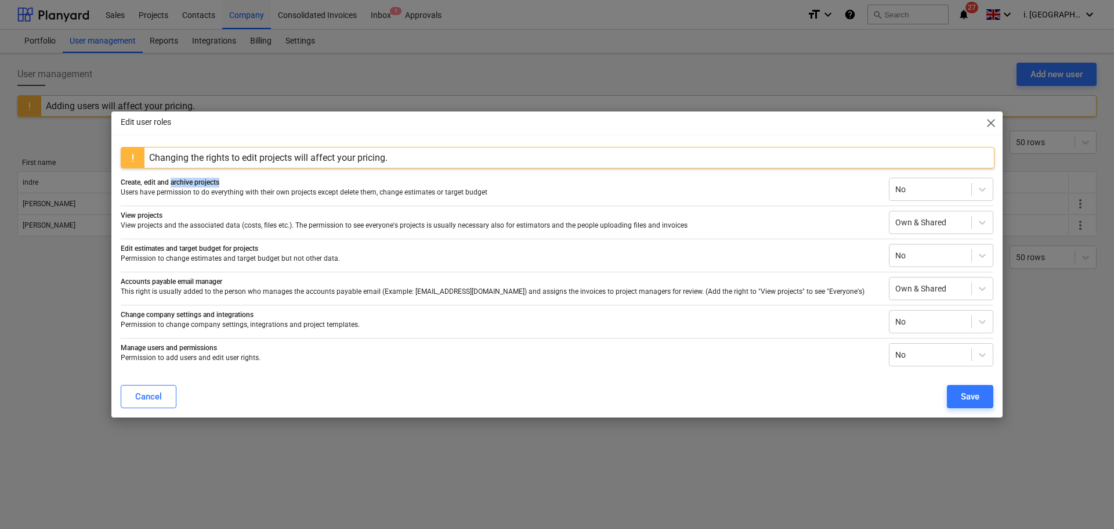
click at [280, 183] on p "Create, edit and archive projects" at bounding box center [500, 183] width 759 height 10
click at [939, 193] on div at bounding box center [930, 189] width 70 height 12
click at [946, 251] on div "Everyone's" at bounding box center [941, 254] width 104 height 19
click at [978, 394] on div "Save" at bounding box center [970, 396] width 19 height 15
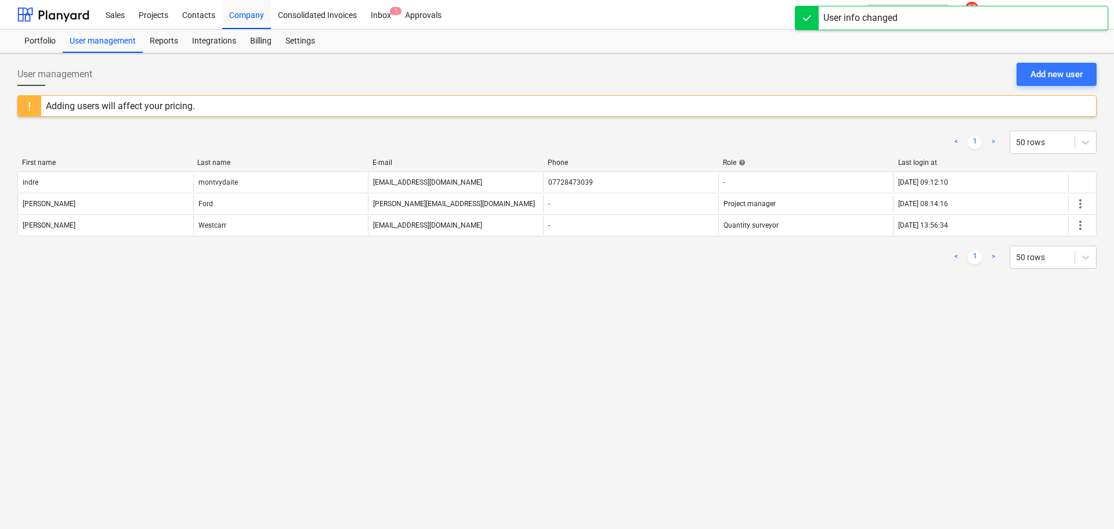
click at [454, 331] on div "User management Add new user Adding users will affect your pricing. < 1 > 50 ro…" at bounding box center [557, 290] width 1114 height 475
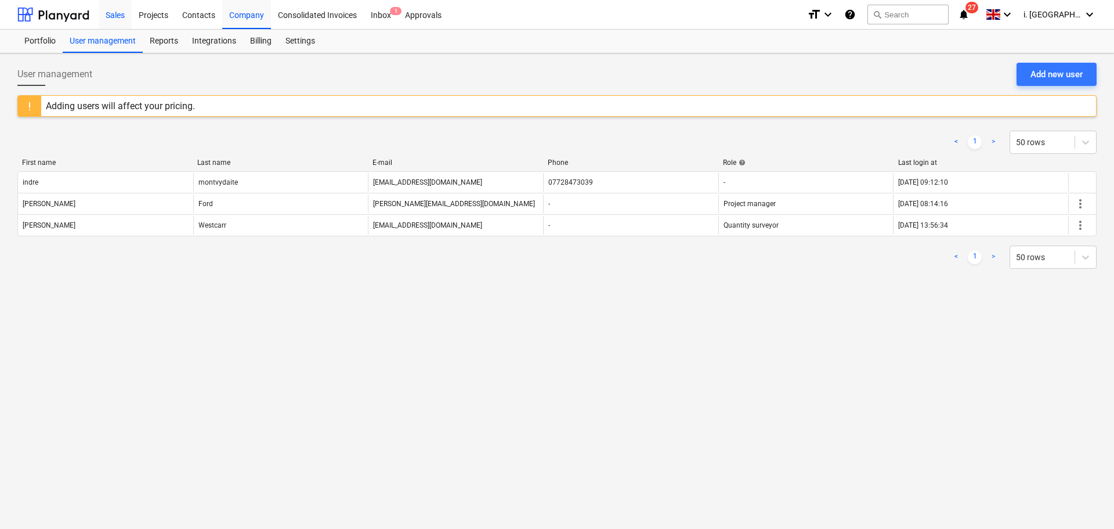
click at [118, 13] on div "Sales" at bounding box center [115, 14] width 33 height 30
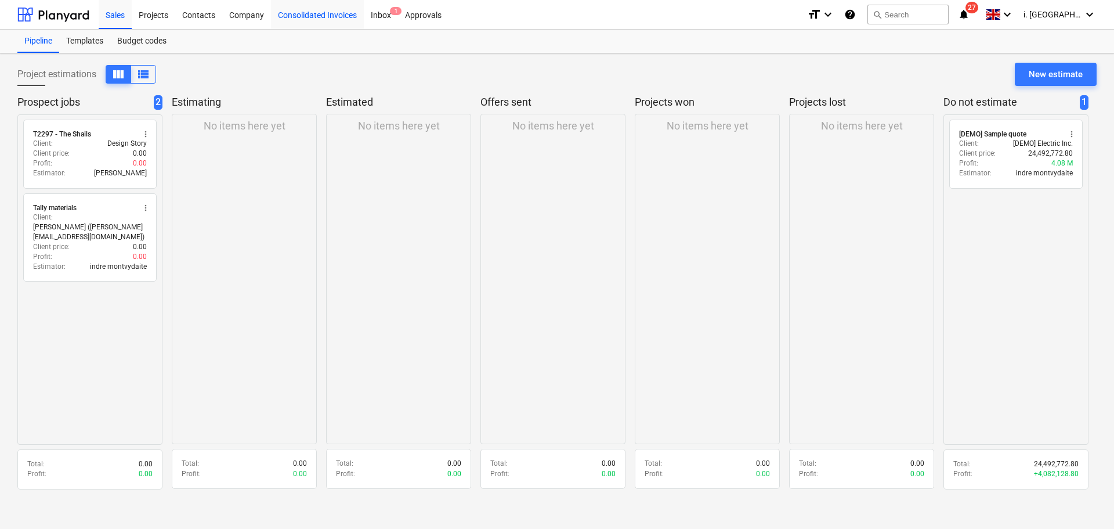
click at [295, 17] on div "Consolidated Invoices" at bounding box center [317, 14] width 93 height 30
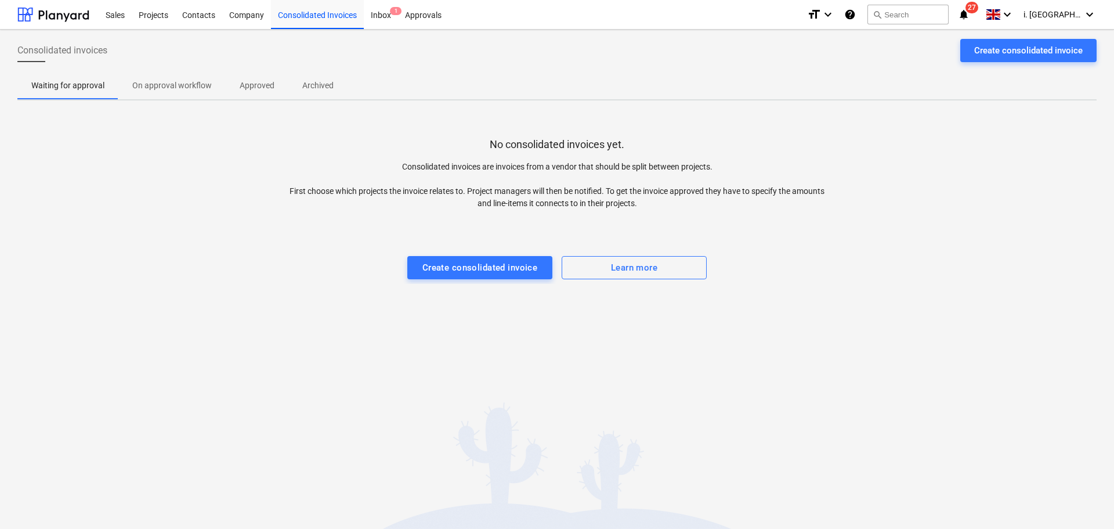
drag, startPoint x: 154, startPoint y: 12, endPoint x: 163, endPoint y: 32, distance: 22.6
click at [154, 11] on div "Projects" at bounding box center [154, 14] width 44 height 30
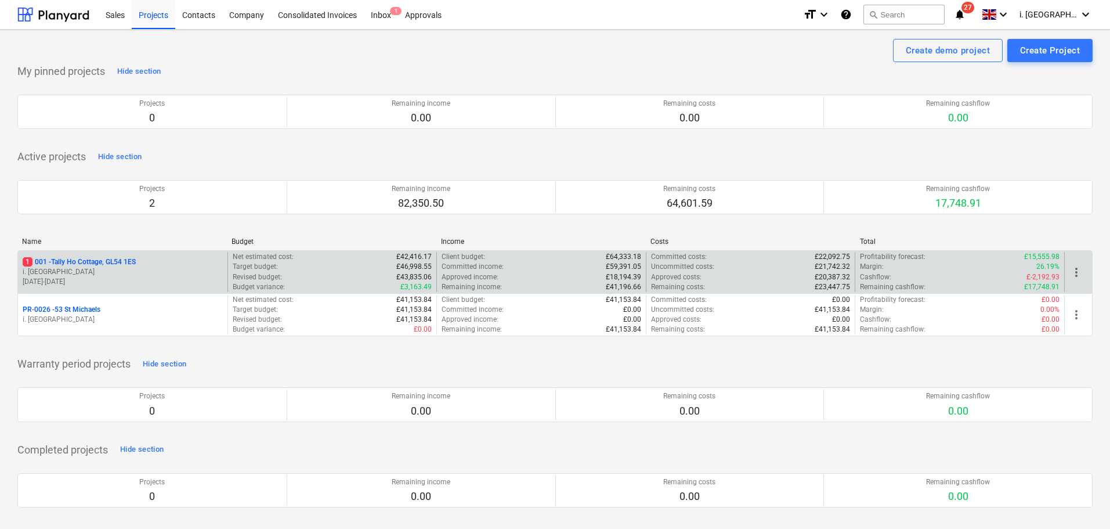
click at [110, 265] on p "1 001 - Tally Ho Cottage, GL54 1ES" at bounding box center [79, 262] width 113 height 10
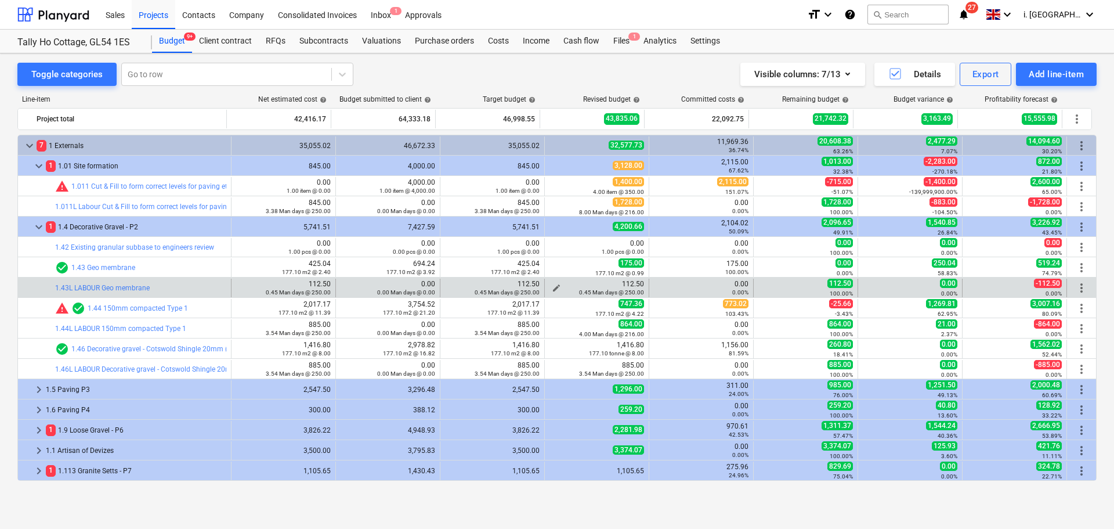
click at [554, 287] on span "edit" at bounding box center [556, 287] width 9 height 9
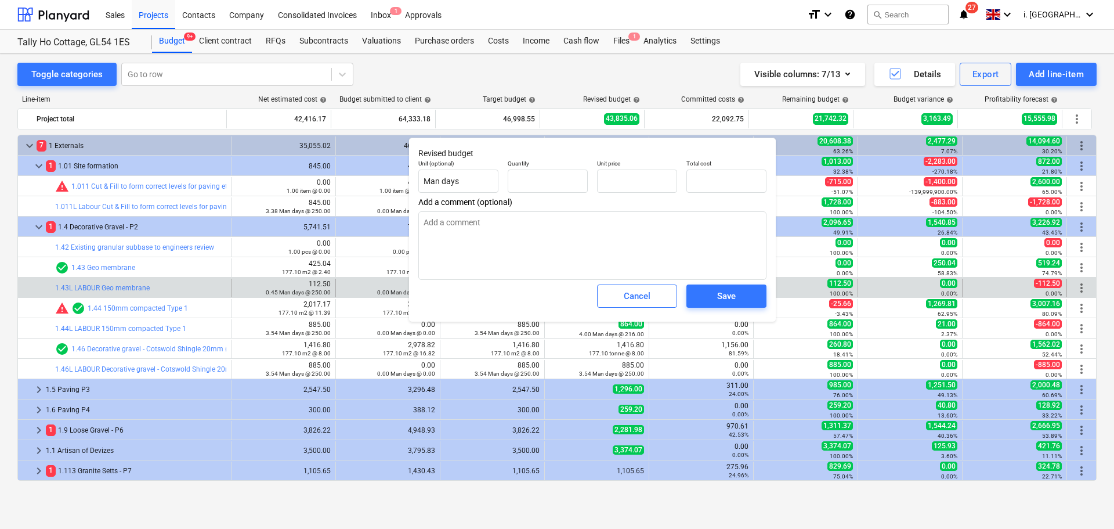
type textarea "x"
type input "0.45"
type input "250.00"
type input "112.50"
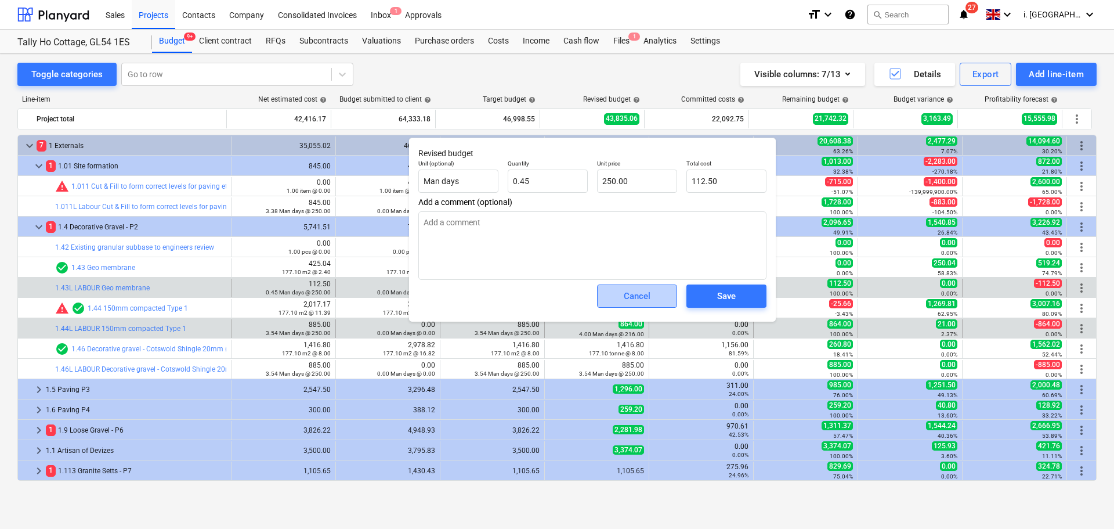
drag, startPoint x: 631, startPoint y: 293, endPoint x: 592, endPoint y: 320, distance: 46.7
click at [631, 293] on div "Cancel" at bounding box center [637, 295] width 27 height 15
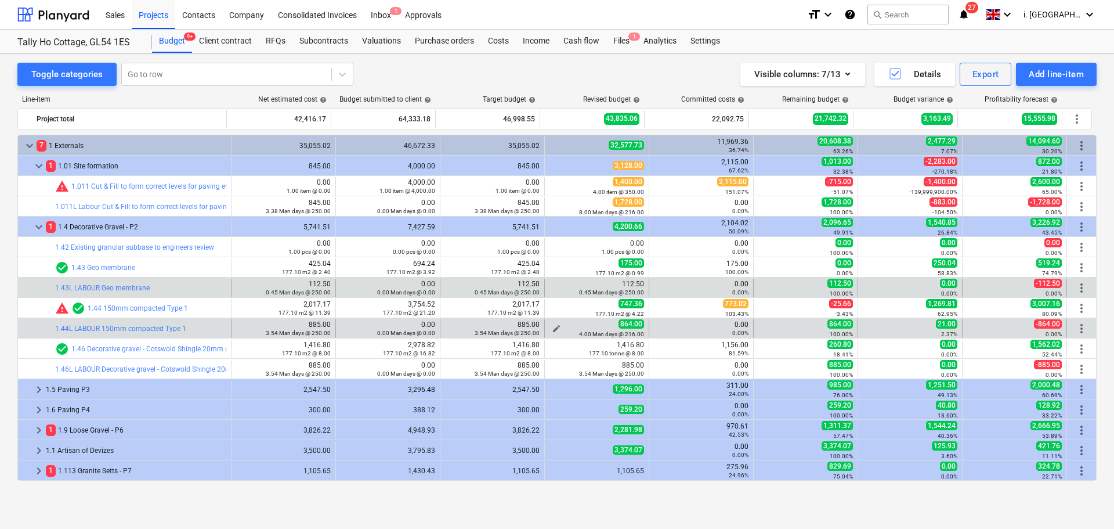
click at [554, 327] on span "edit" at bounding box center [556, 328] width 9 height 9
type textarea "x"
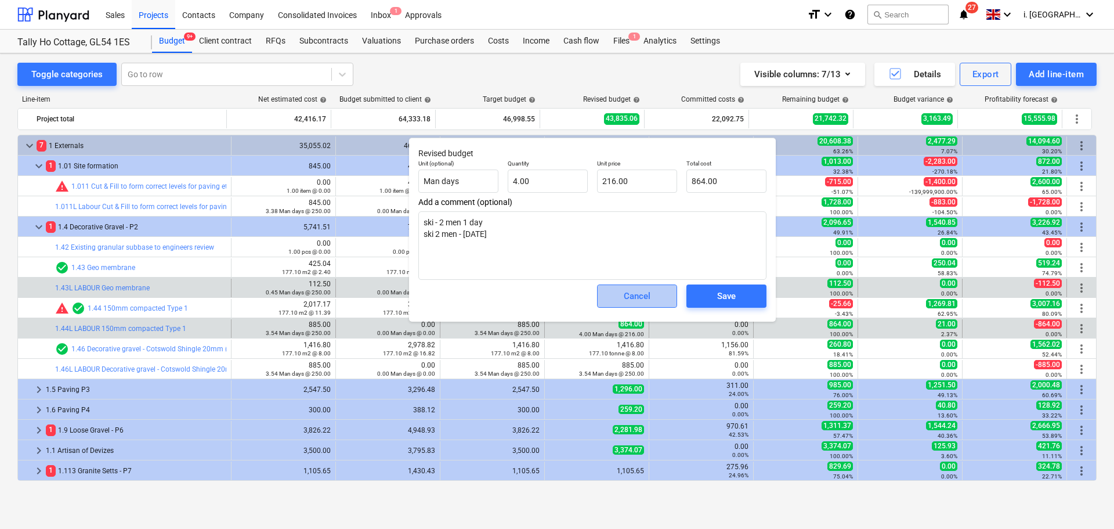
click at [628, 293] on div "Cancel" at bounding box center [637, 295] width 27 height 15
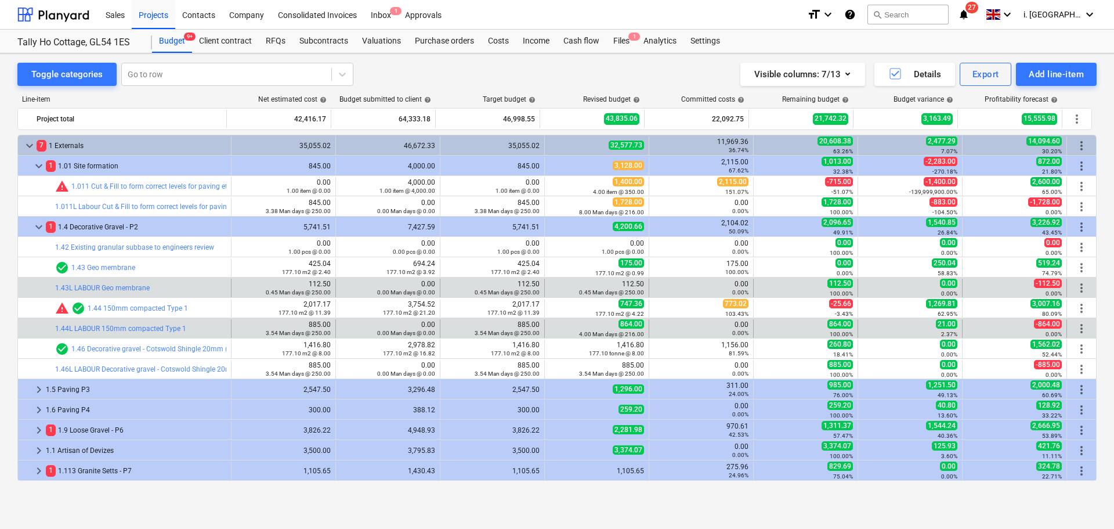
click at [412, 66] on div "Toggle categories Go to row Visible columns : 7/13 Details Export Add line-item" at bounding box center [556, 74] width 1079 height 23
